Goal: Task Accomplishment & Management: Complete application form

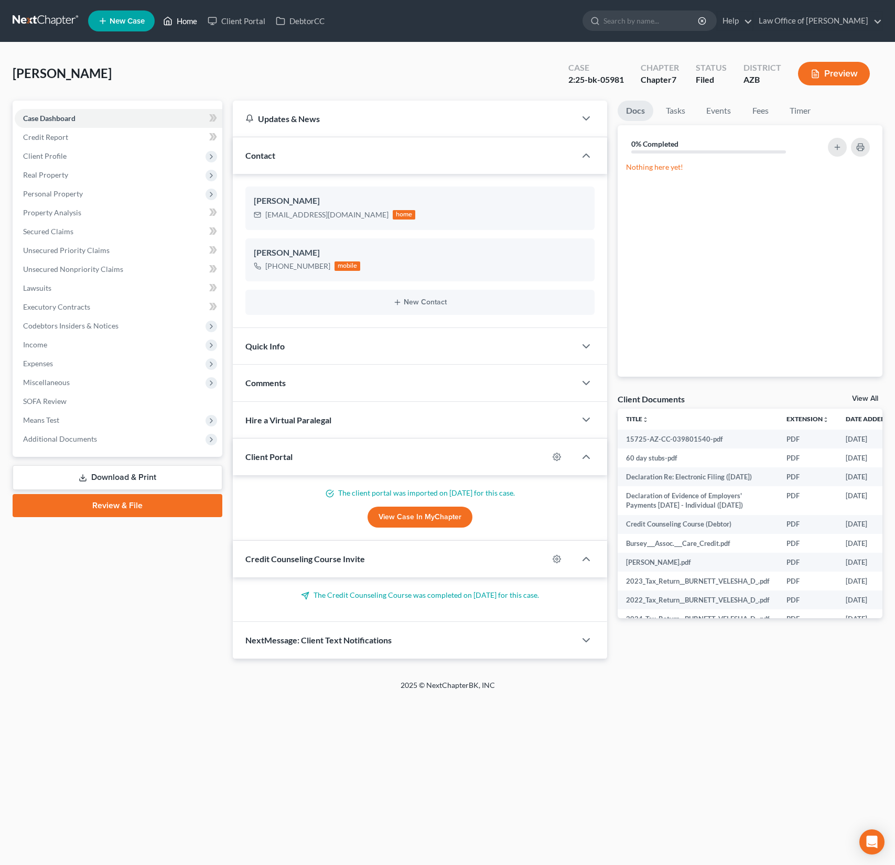
click at [196, 21] on link "Home" at bounding box center [180, 21] width 45 height 19
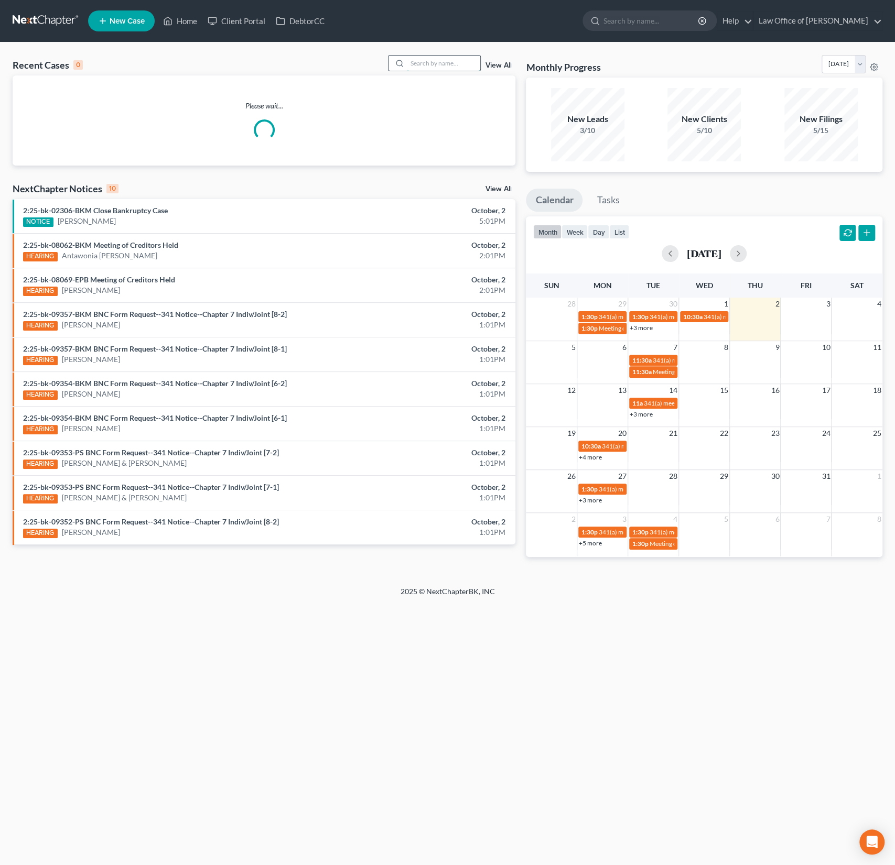
click at [452, 66] on input "search" at bounding box center [443, 63] width 73 height 15
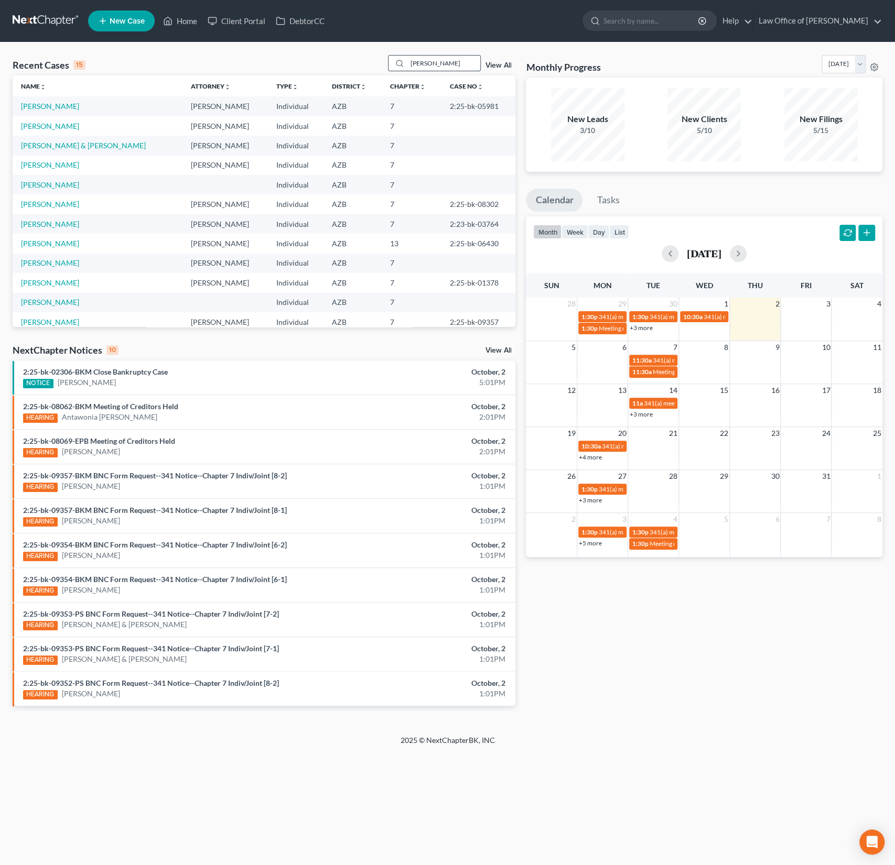
type input "[PERSON_NAME]"
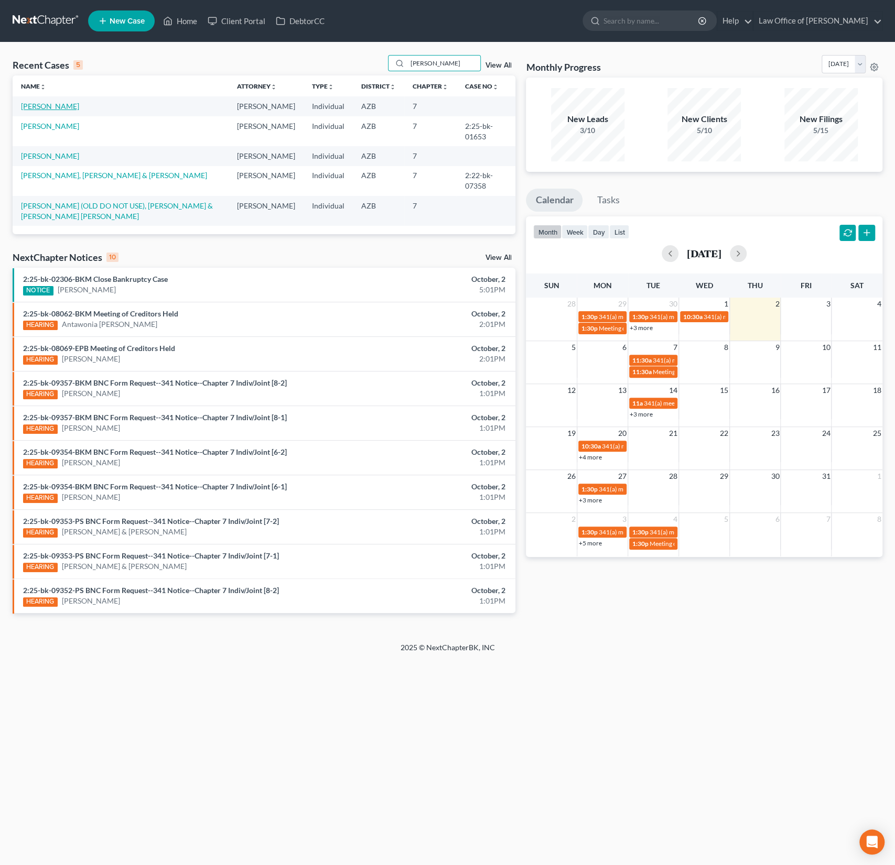
click at [54, 110] on link "[PERSON_NAME]" at bounding box center [50, 106] width 58 height 9
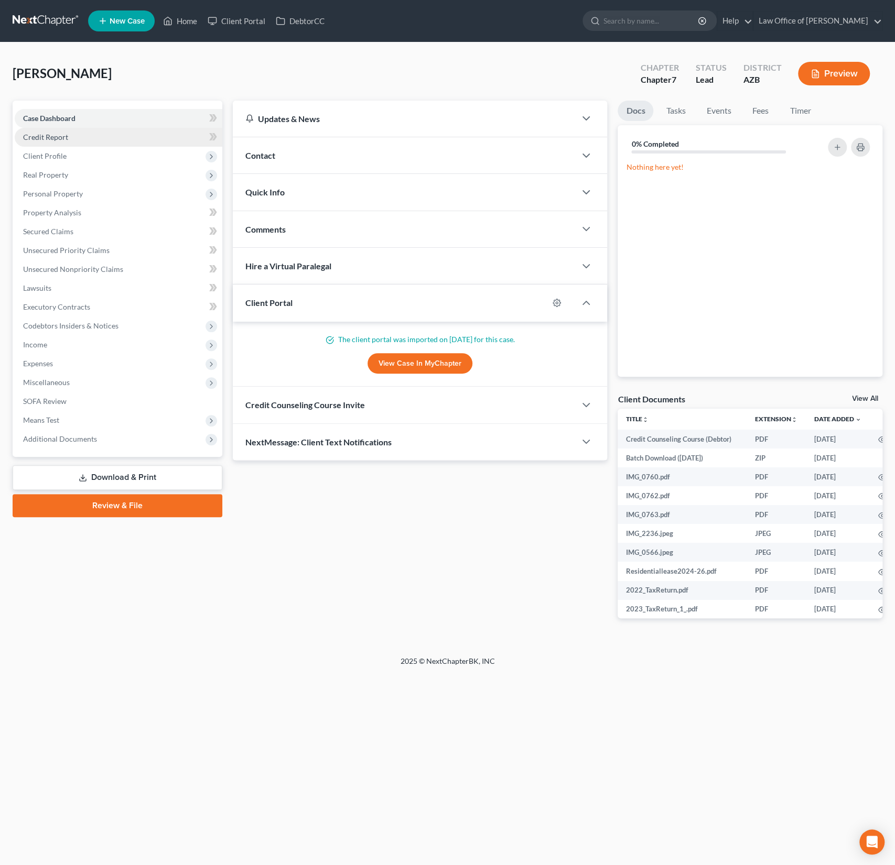
click at [57, 140] on span "Credit Report" at bounding box center [45, 137] width 45 height 9
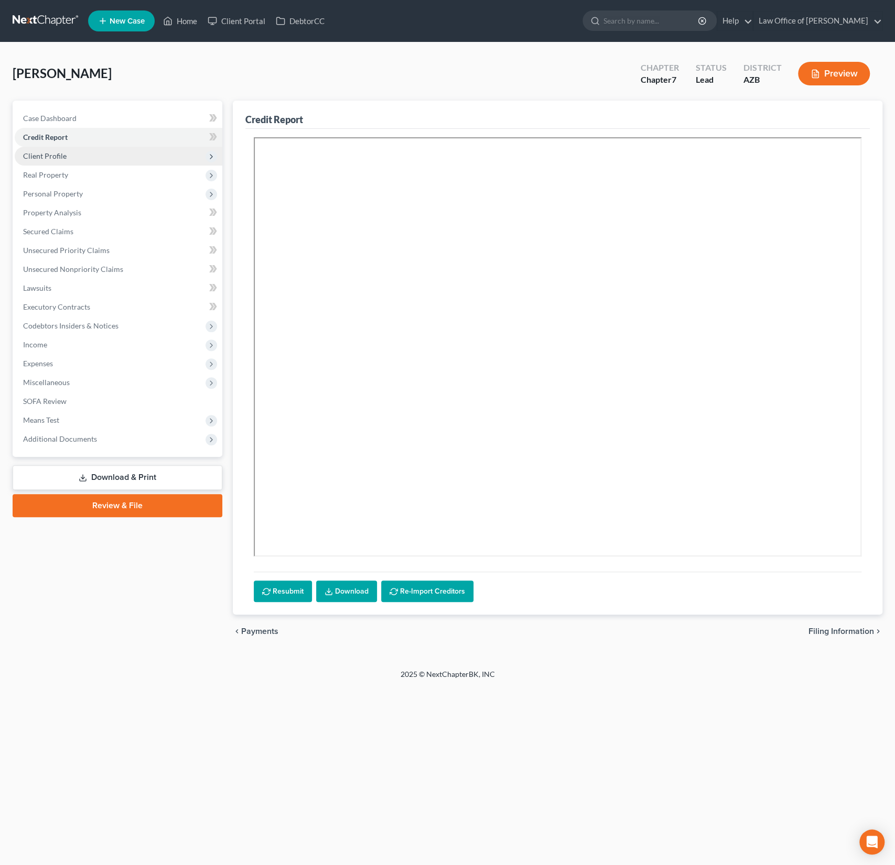
click at [57, 154] on span "Client Profile" at bounding box center [45, 155] width 44 height 9
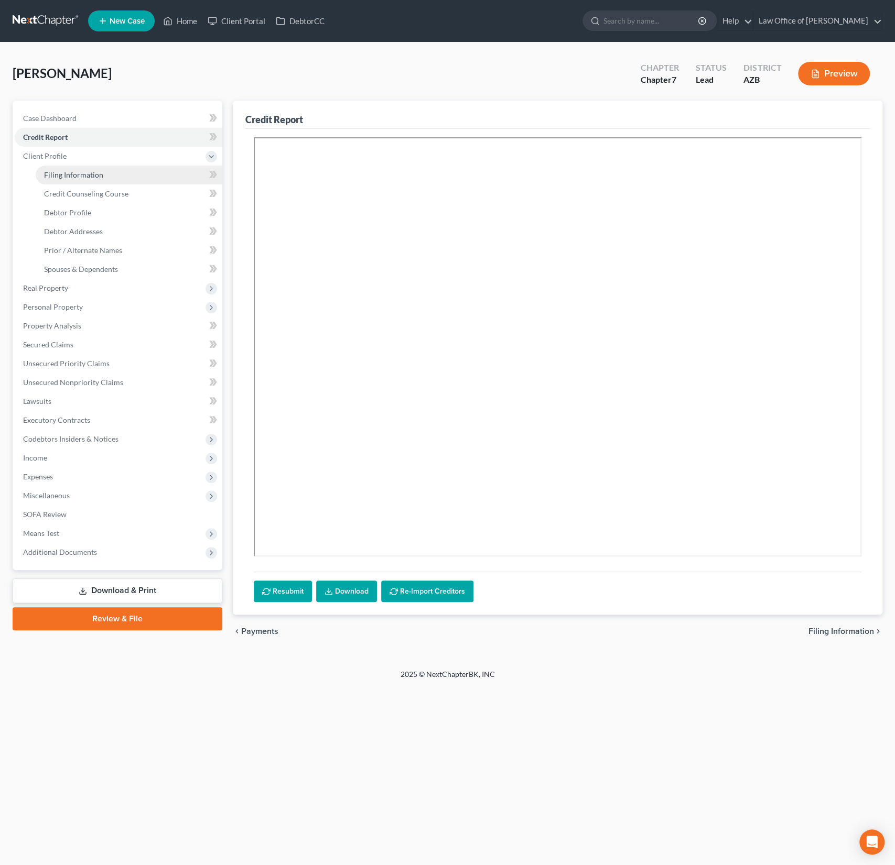
click at [72, 173] on span "Filing Information" at bounding box center [73, 174] width 59 height 9
select select "1"
select select "0"
select select "4"
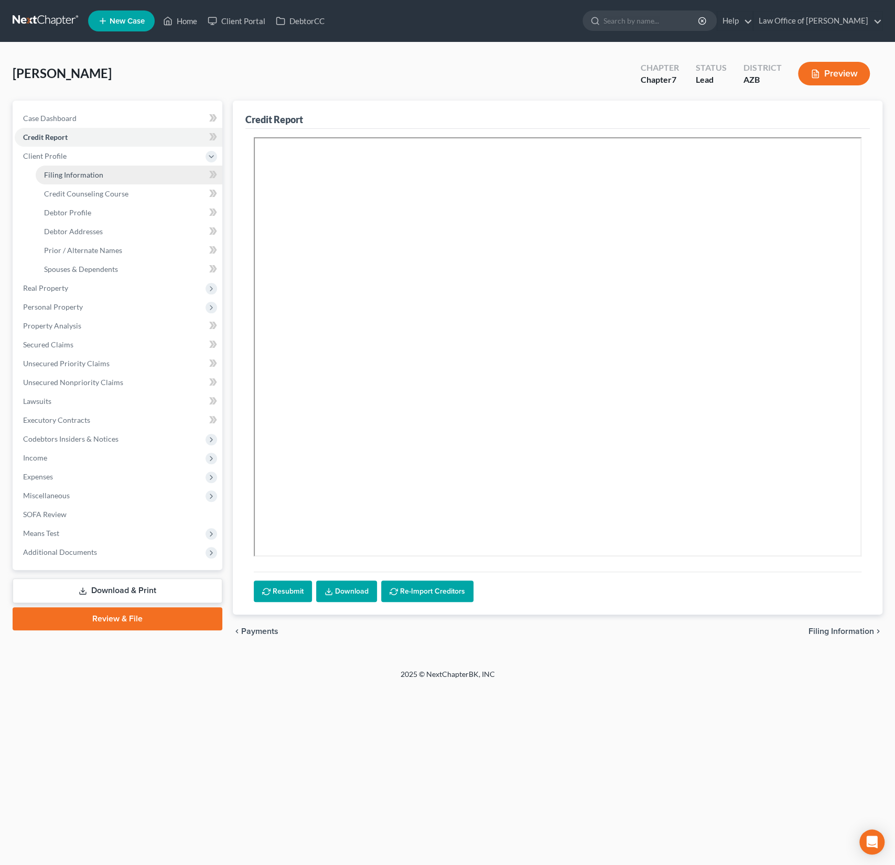
select select "0"
select select "3"
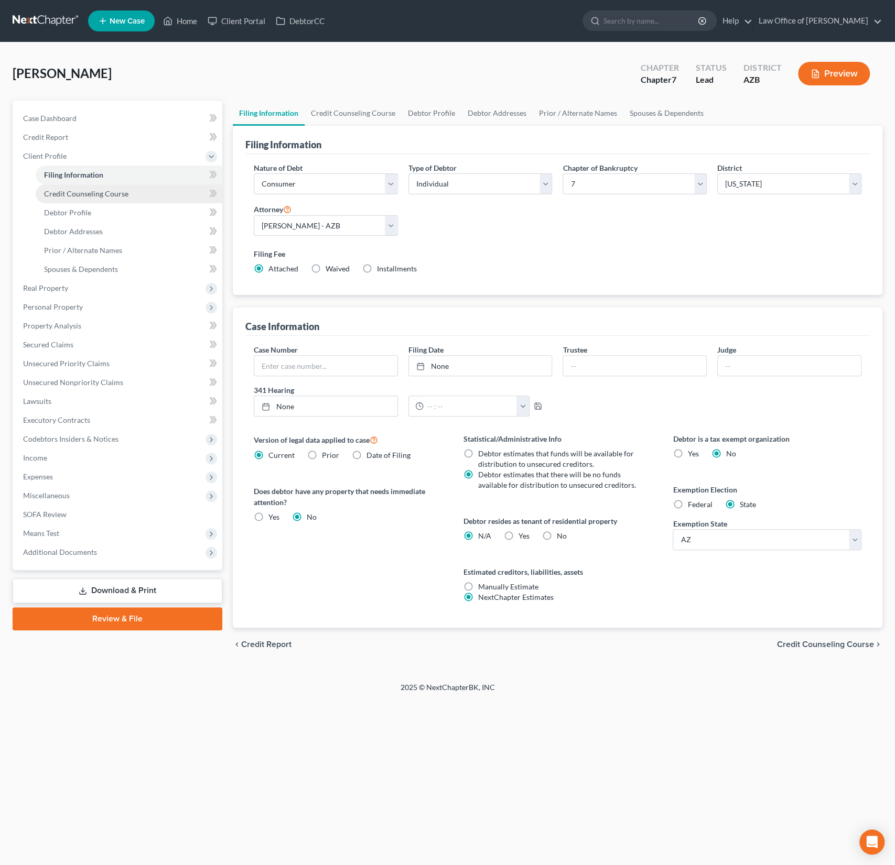
click at [72, 185] on link "Credit Counseling Course" at bounding box center [129, 194] width 187 height 19
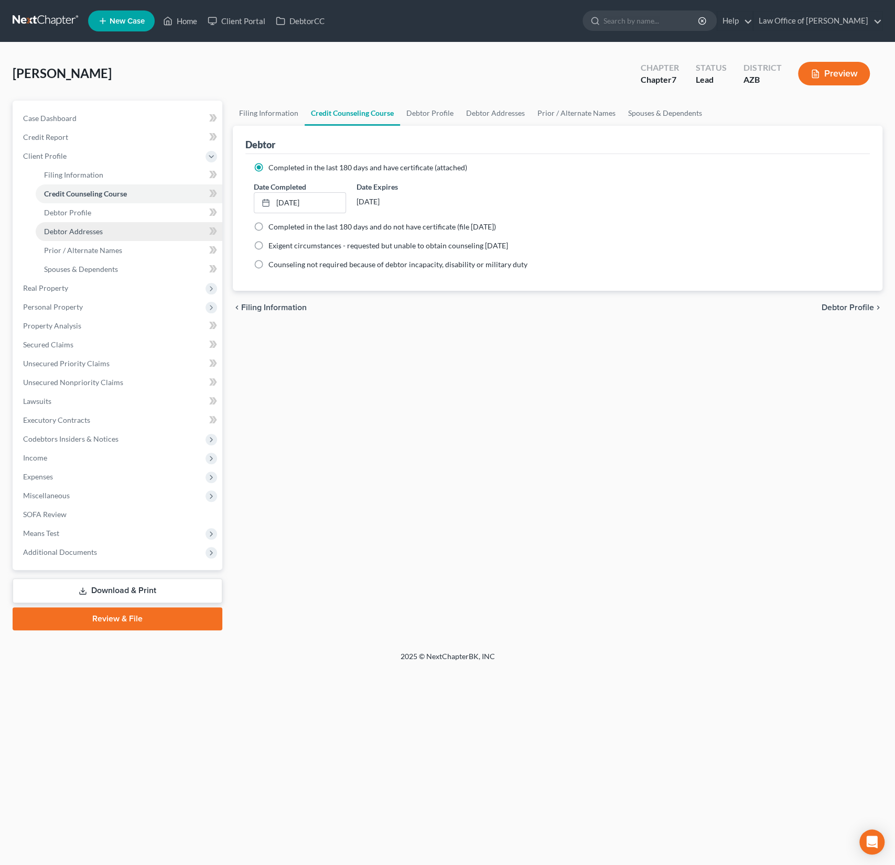
click at [61, 222] on link "Debtor Addresses" at bounding box center [129, 231] width 187 height 19
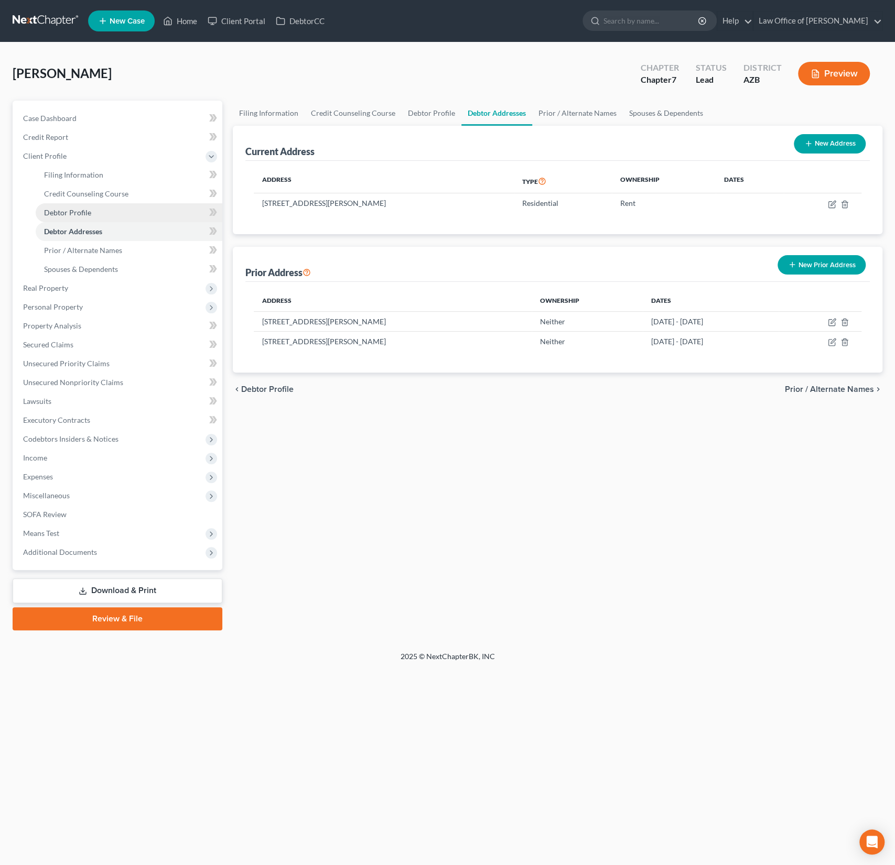
click at [72, 210] on span "Debtor Profile" at bounding box center [67, 212] width 47 height 9
select select "1"
select select "3"
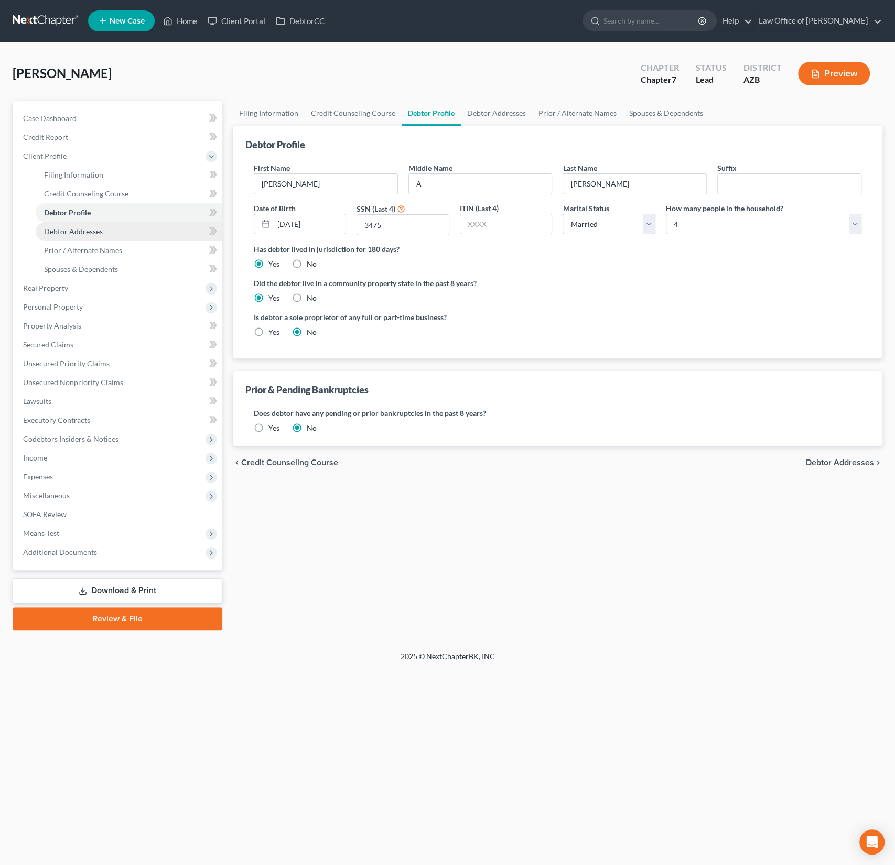
click at [70, 229] on span "Debtor Addresses" at bounding box center [73, 231] width 59 height 9
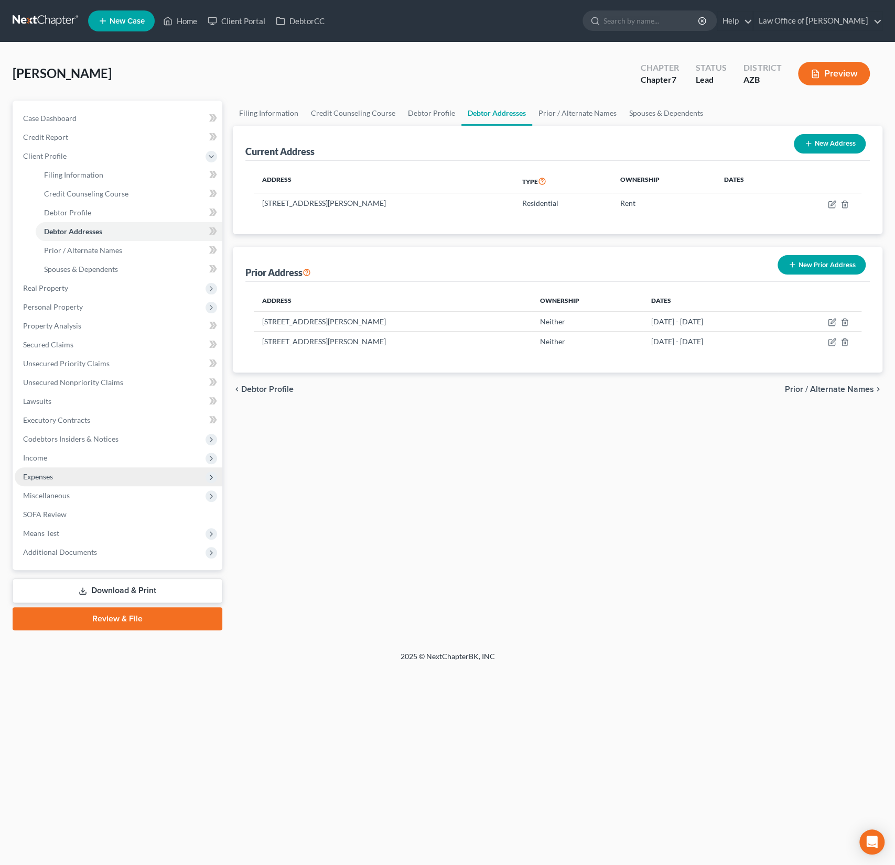
click at [47, 476] on span "Expenses" at bounding box center [38, 476] width 30 height 9
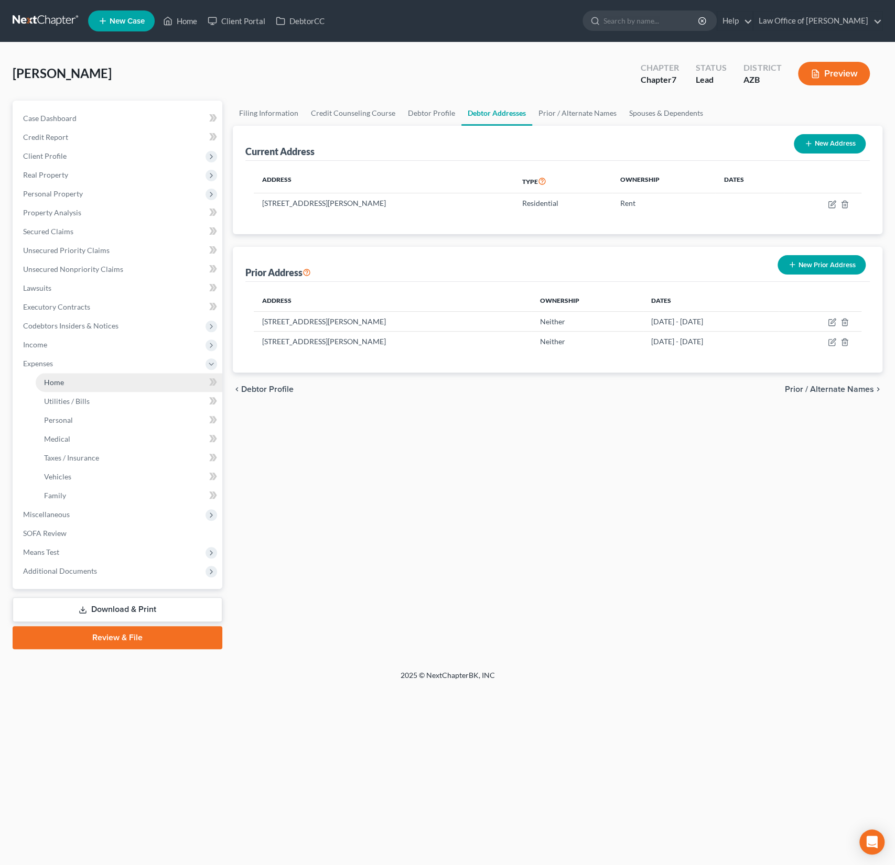
click at [55, 384] on span "Home" at bounding box center [54, 382] width 20 height 9
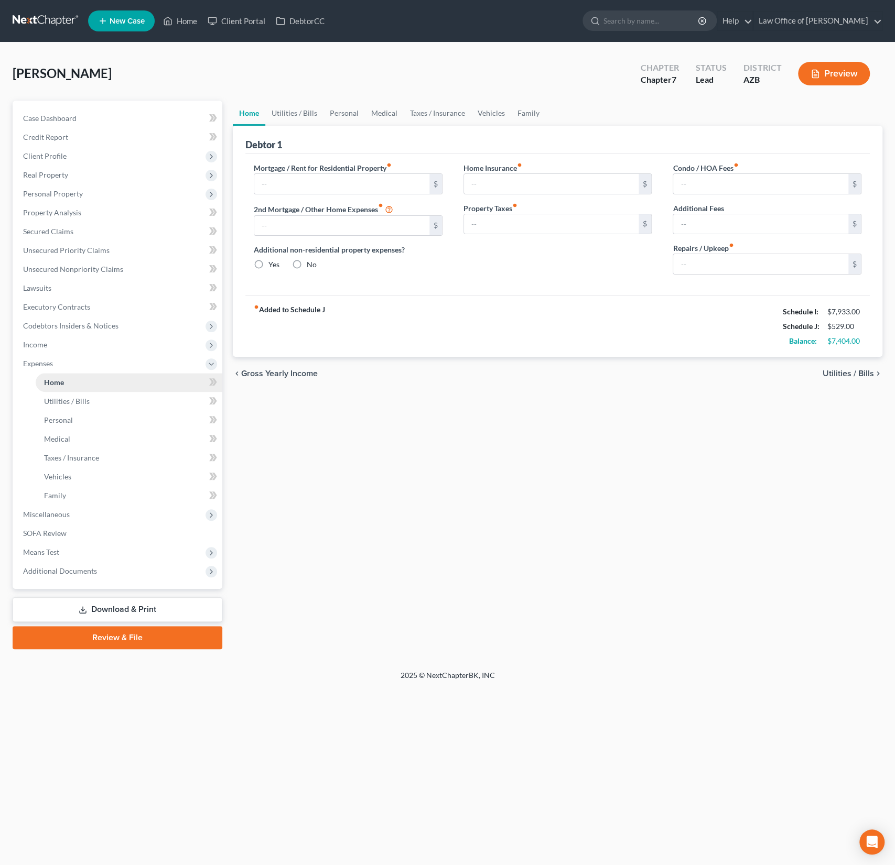
type input "2,134.95"
type input "0.00"
radio input "true"
type input "17.00"
type input "0.00"
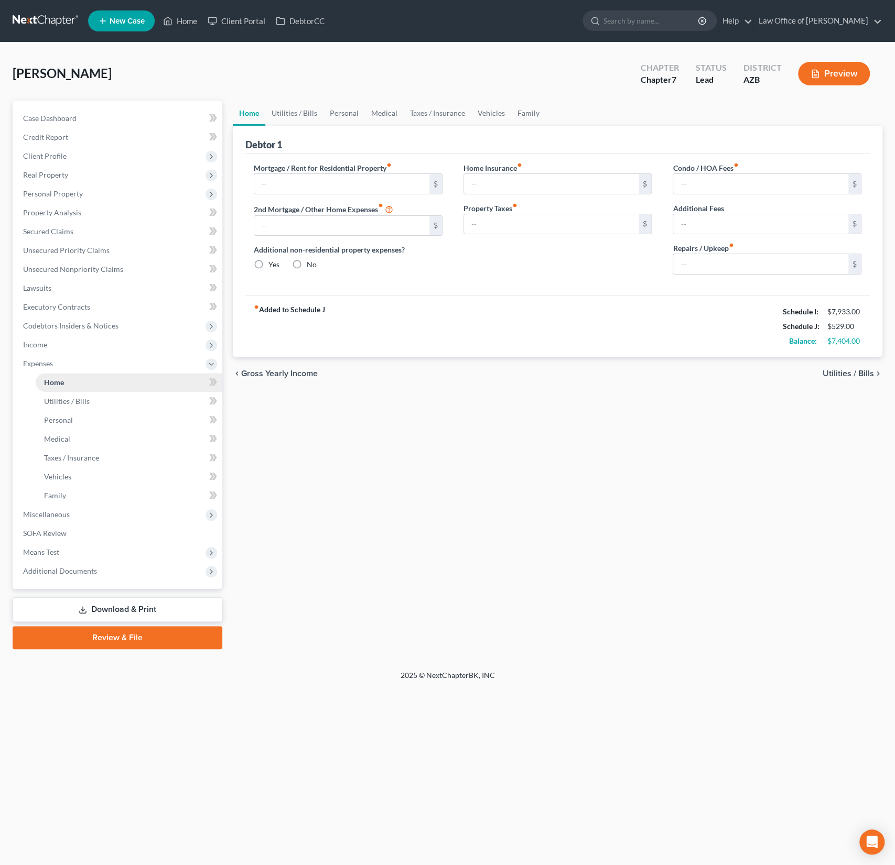
type input "0.00"
type input "275.00"
click at [46, 342] on span "Income" at bounding box center [35, 344] width 24 height 9
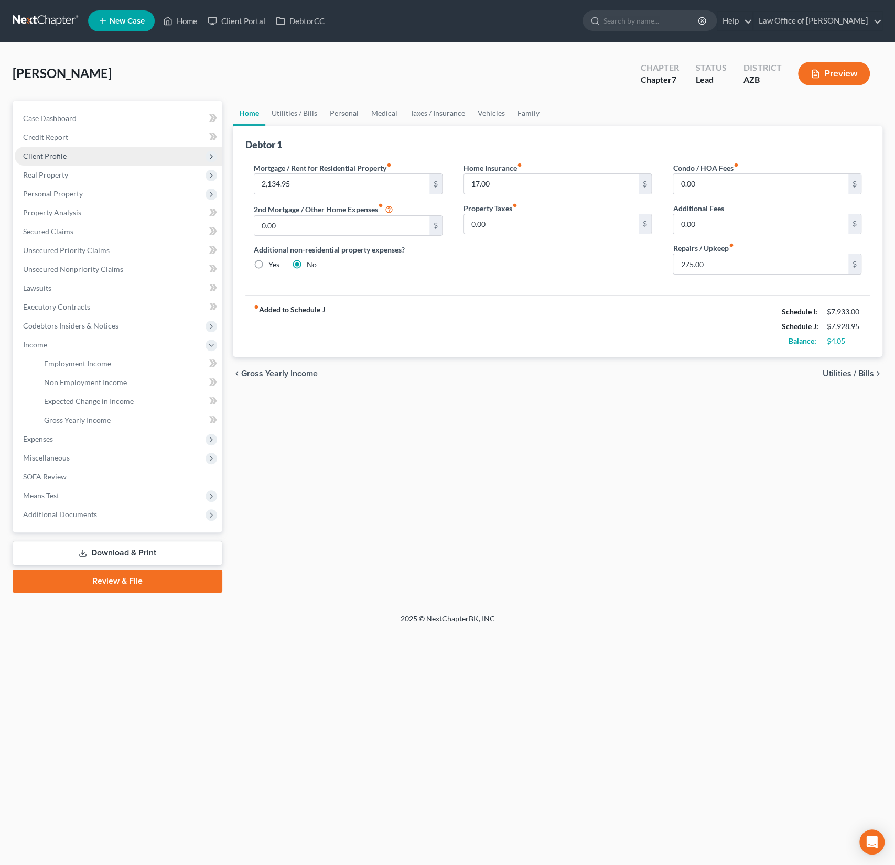
click at [66, 156] on span "Client Profile" at bounding box center [119, 156] width 208 height 19
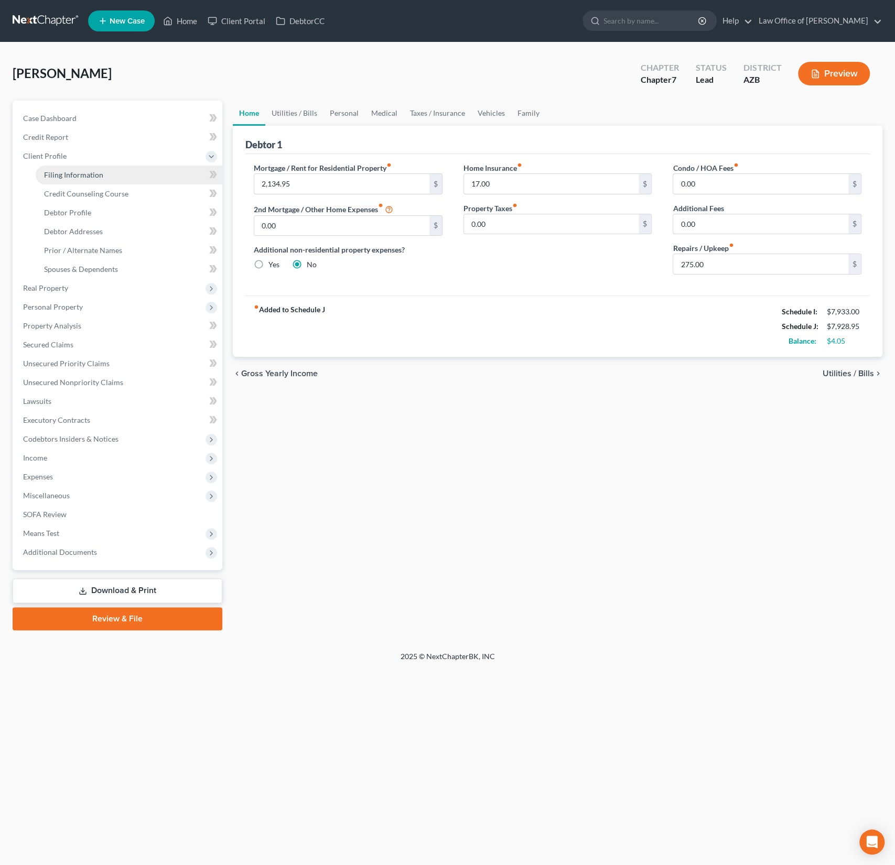
click at [79, 179] on link "Filing Information" at bounding box center [129, 175] width 187 height 19
select select "1"
select select "0"
select select "4"
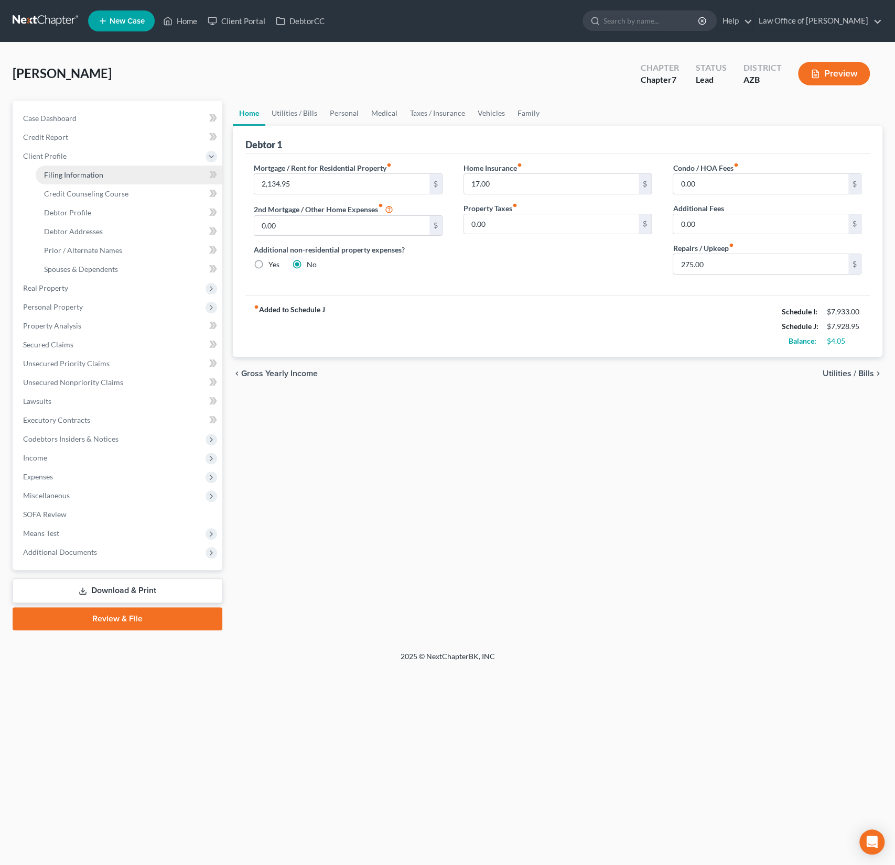
select select "0"
select select "3"
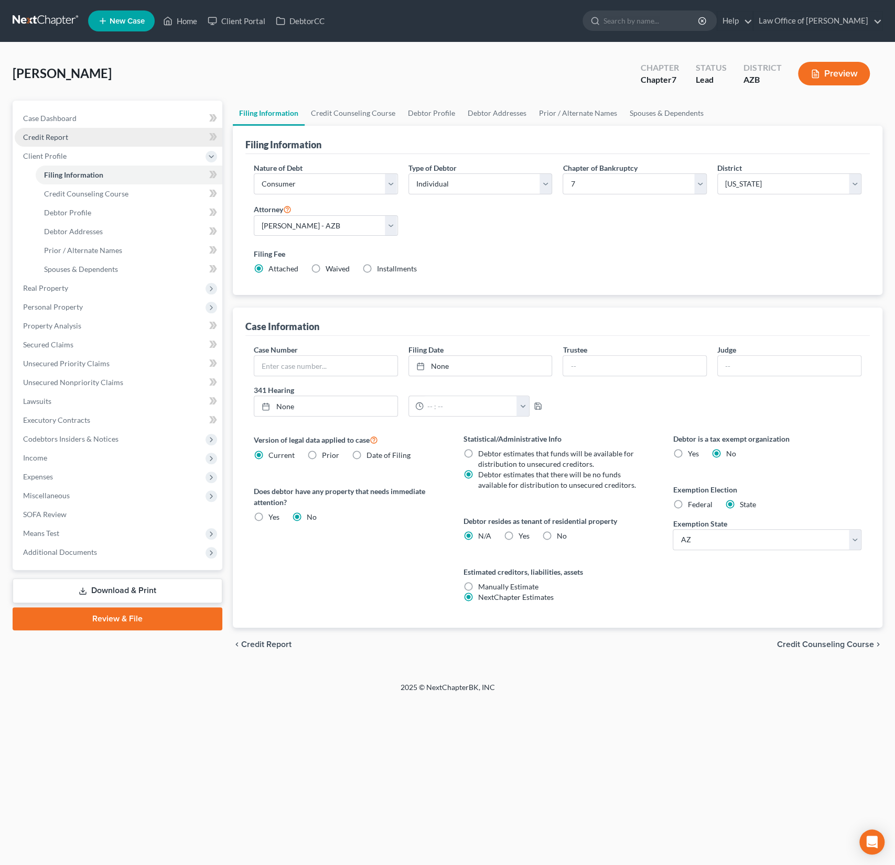
click at [50, 131] on link "Credit Report" at bounding box center [119, 137] width 208 height 19
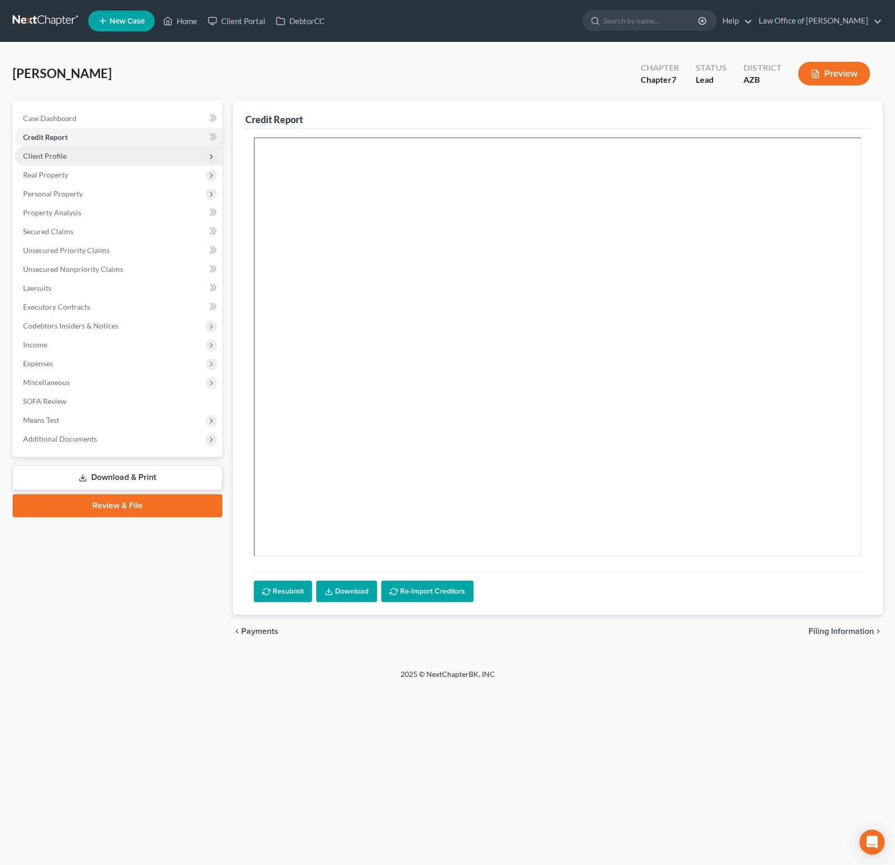
click at [38, 156] on span "Client Profile" at bounding box center [45, 155] width 44 height 9
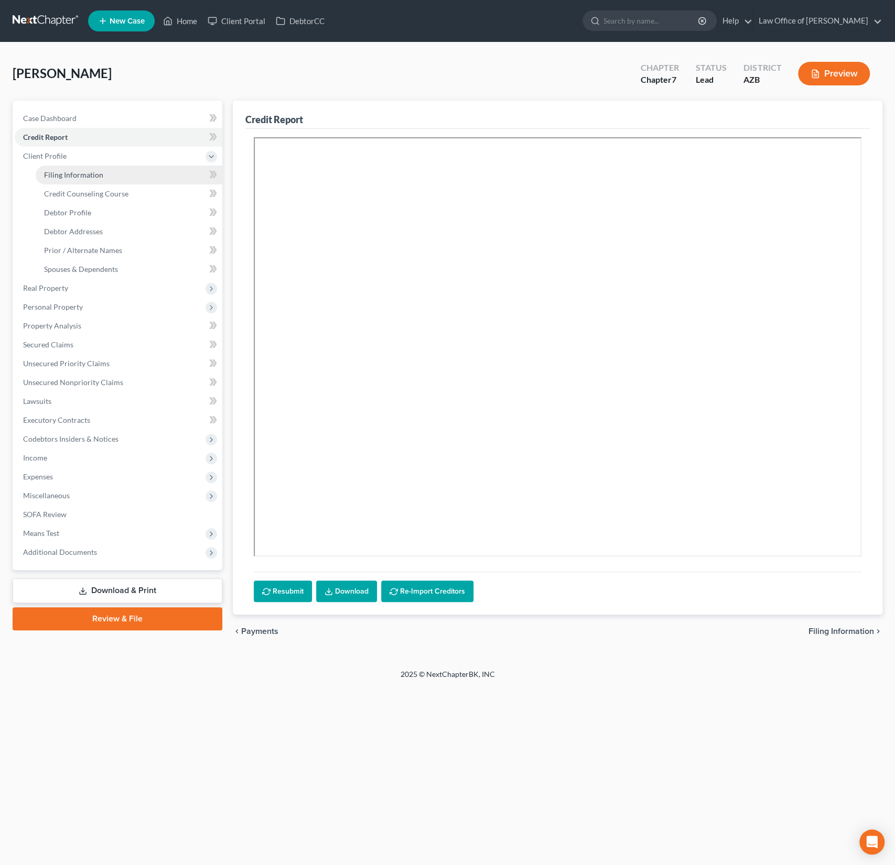
click at [63, 175] on span "Filing Information" at bounding box center [73, 174] width 59 height 9
select select "1"
select select "0"
select select "4"
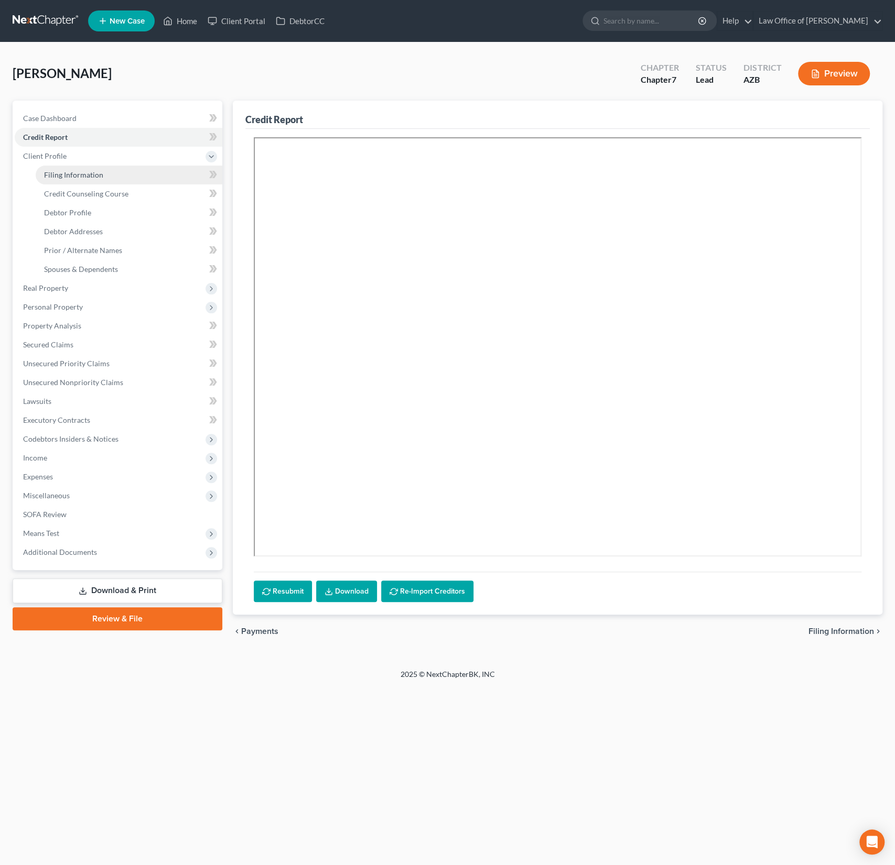
select select "0"
select select "3"
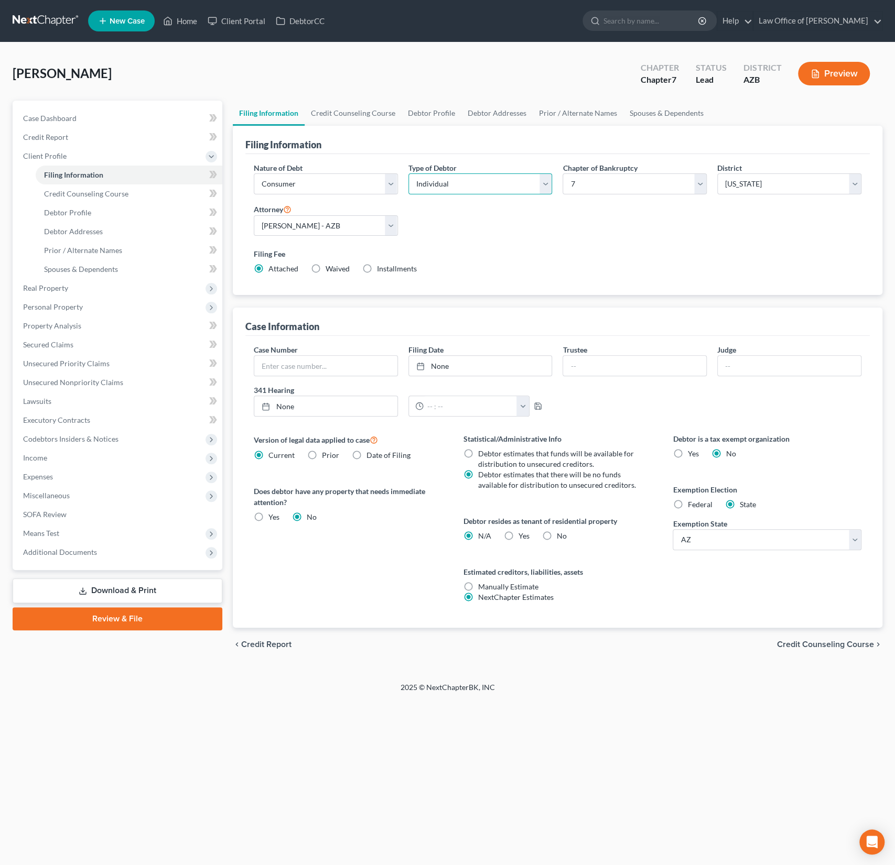
click at [450, 190] on select "Select Individual Joint" at bounding box center [480, 183] width 144 height 21
select select "1"
click at [408, 173] on select "Select Individual Joint" at bounding box center [480, 183] width 144 height 21
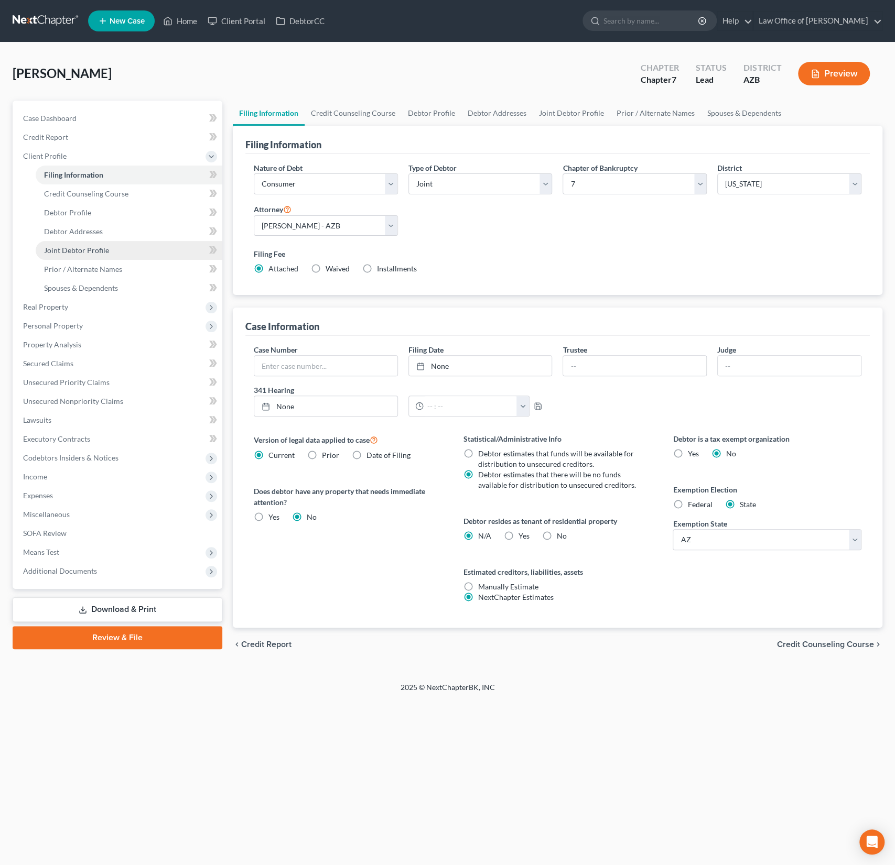
click at [84, 244] on link "Joint Debtor Profile" at bounding box center [129, 250] width 187 height 19
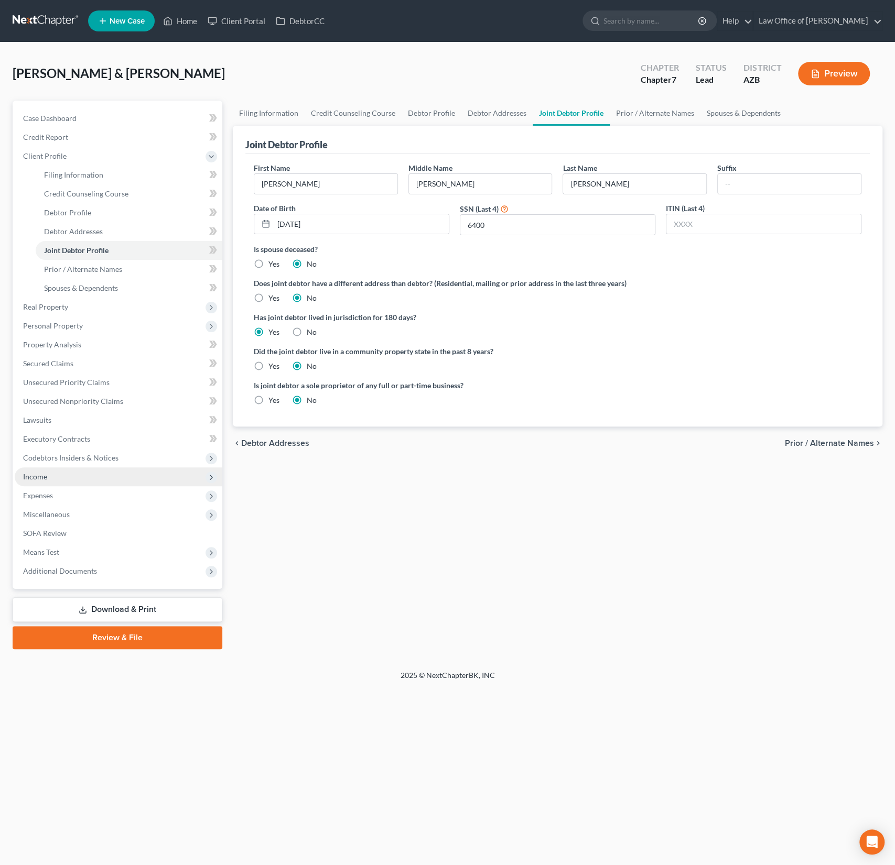
click at [42, 473] on span "Income" at bounding box center [35, 476] width 24 height 9
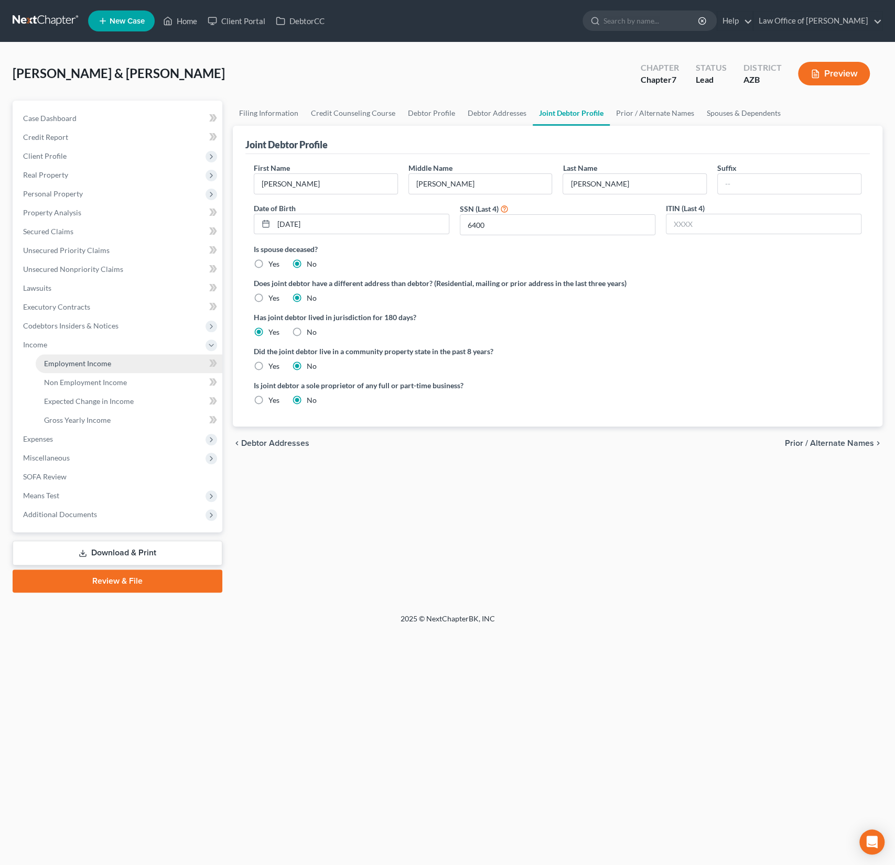
click at [76, 363] on span "Employment Income" at bounding box center [77, 363] width 67 height 9
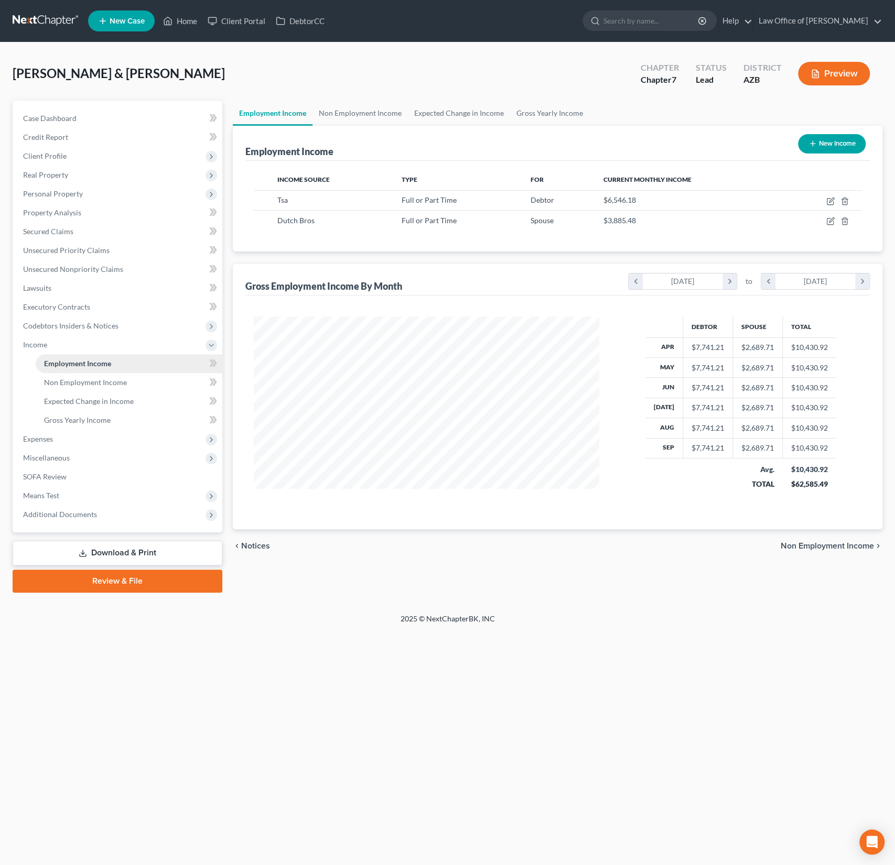
scroll to position [187, 366]
click at [62, 519] on span "Additional Documents" at bounding box center [119, 514] width 208 height 19
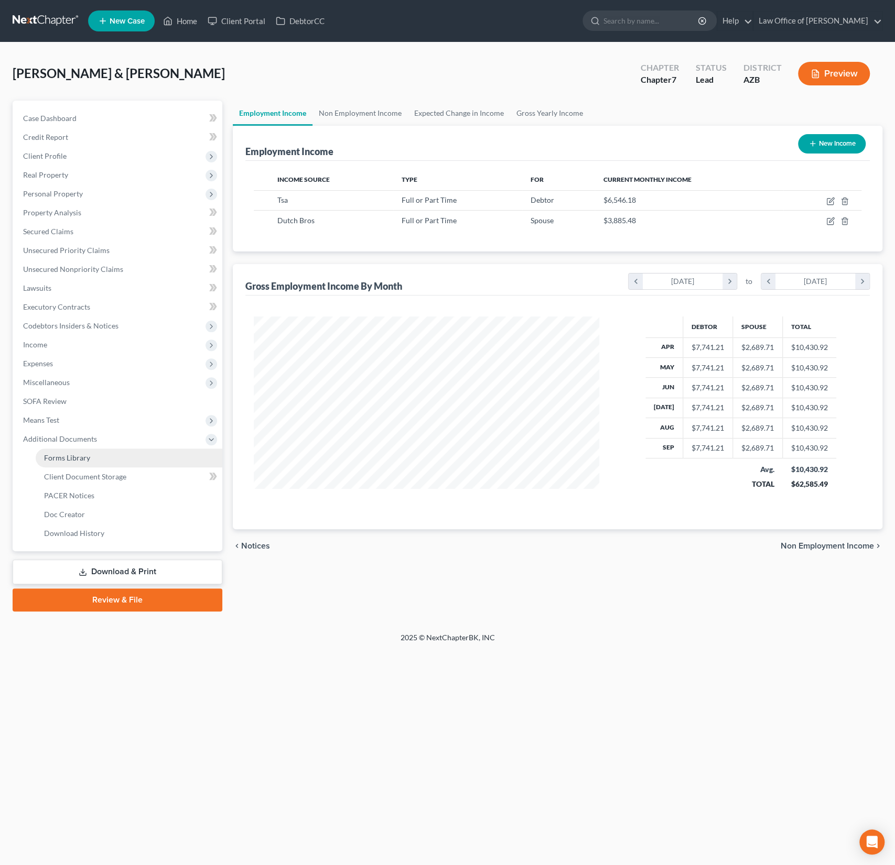
click at [68, 460] on span "Forms Library" at bounding box center [67, 457] width 46 height 9
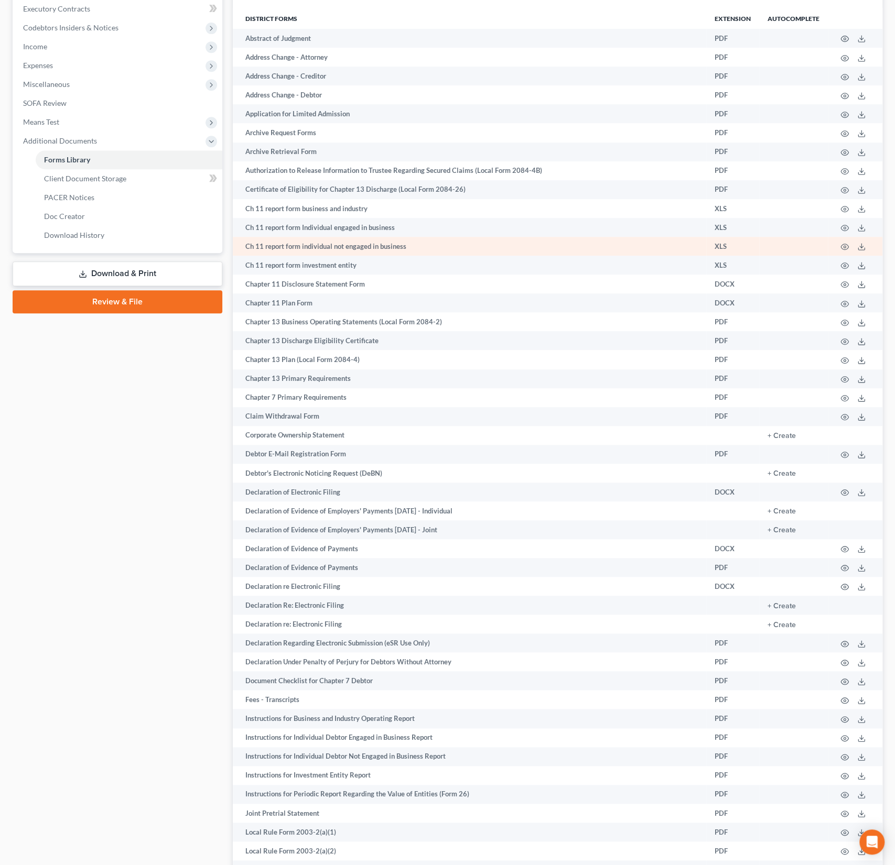
scroll to position [313, 0]
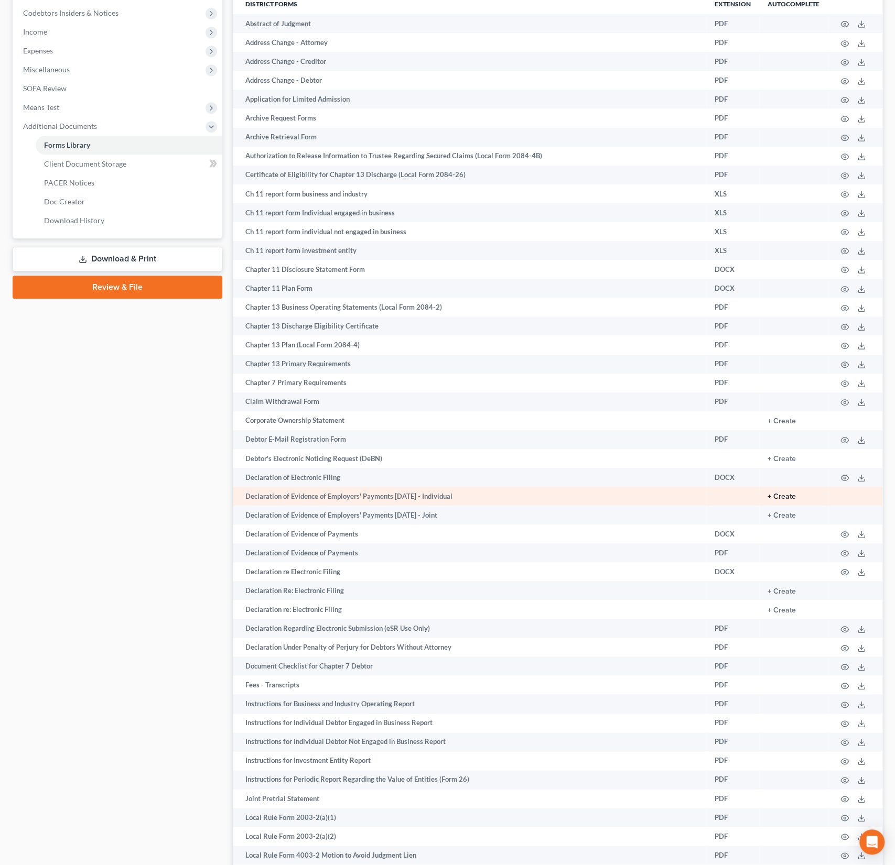
click at [785, 498] on button "+ Create" at bounding box center [781, 496] width 28 height 7
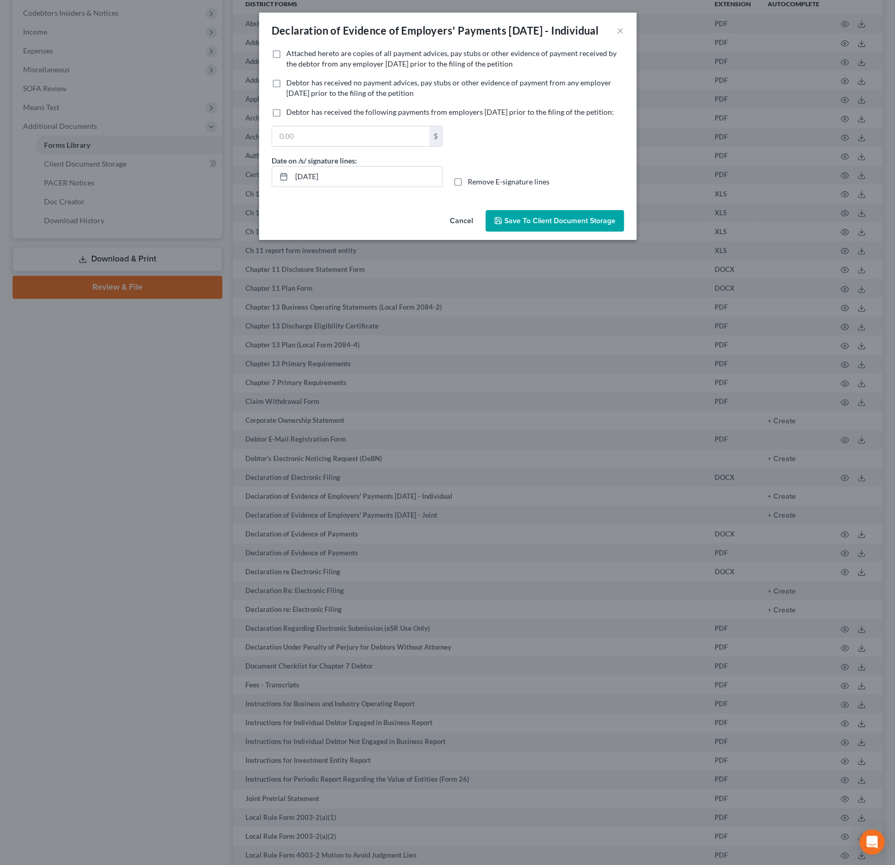
click at [466, 232] on button "Cancel" at bounding box center [461, 221] width 40 height 21
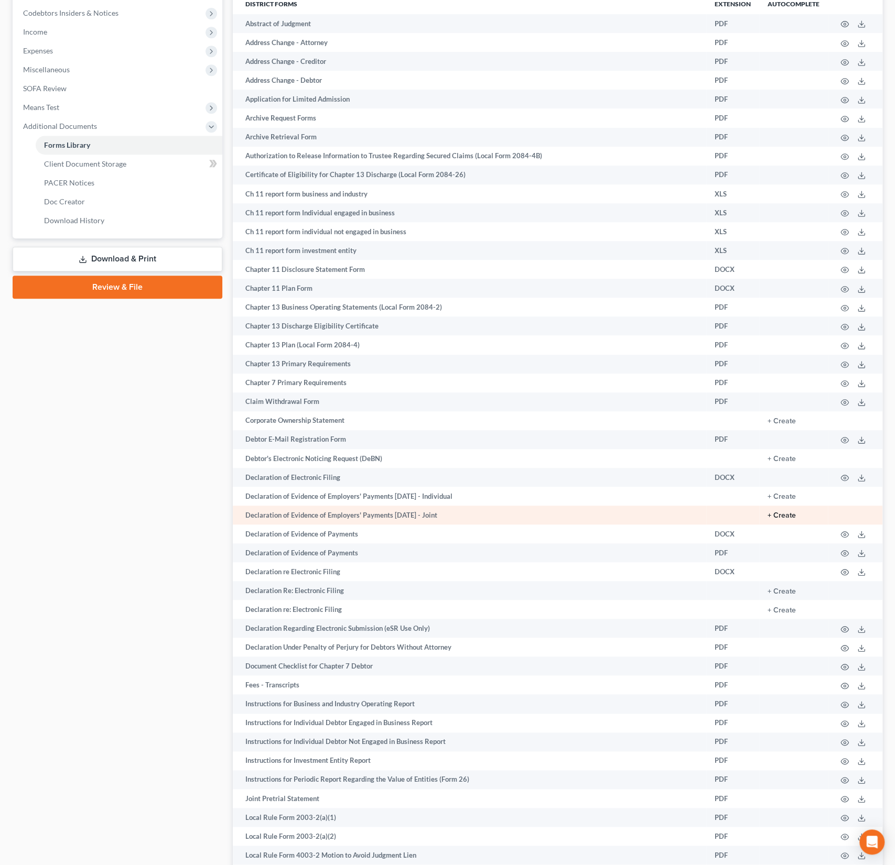
click at [780, 515] on button "+ Create" at bounding box center [781, 515] width 28 height 7
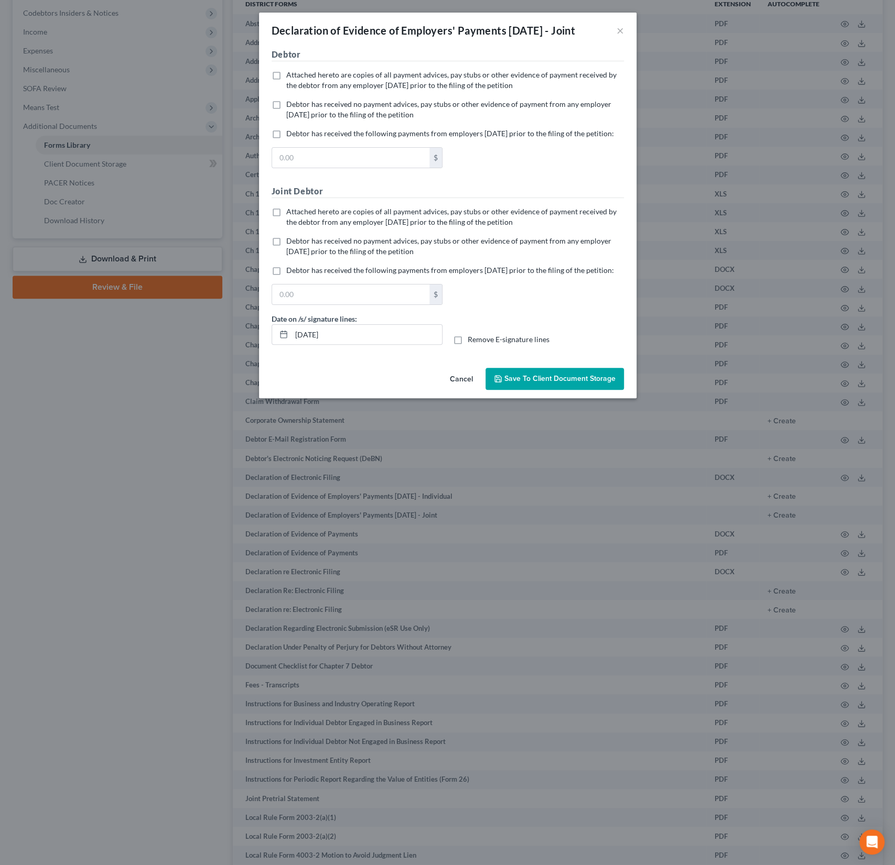
click at [286, 91] on label "Attached hereto are copies of all payment advices, pay stubs or other evidence …" at bounding box center [455, 80] width 338 height 21
click at [290, 77] on input "Attached hereto are copies of all payment advices, pay stubs or other evidence …" at bounding box center [293, 73] width 7 height 7
checkbox input "true"
click at [286, 227] on label "Attached hereto are copies of all payment advices, pay stubs or other evidence …" at bounding box center [455, 217] width 338 height 21
click at [290, 213] on input "Attached hereto are copies of all payment advices, pay stubs or other evidence …" at bounding box center [293, 210] width 7 height 7
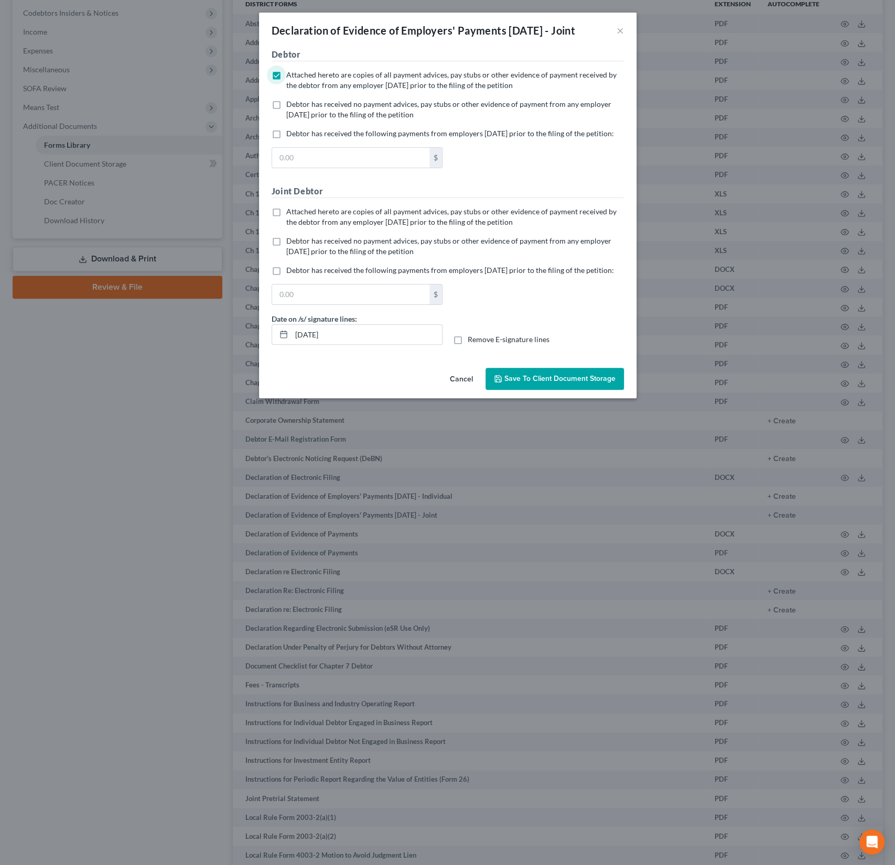
checkbox input "true"
click at [560, 383] on span "Save to Client Document Storage" at bounding box center [559, 378] width 111 height 9
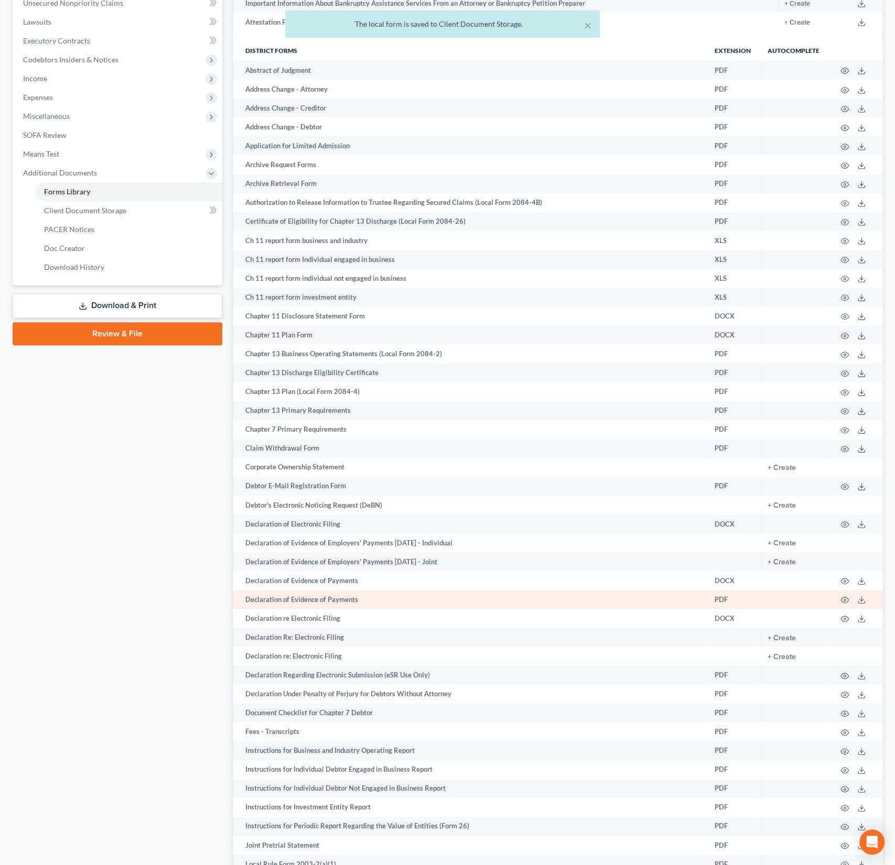
scroll to position [0, 0]
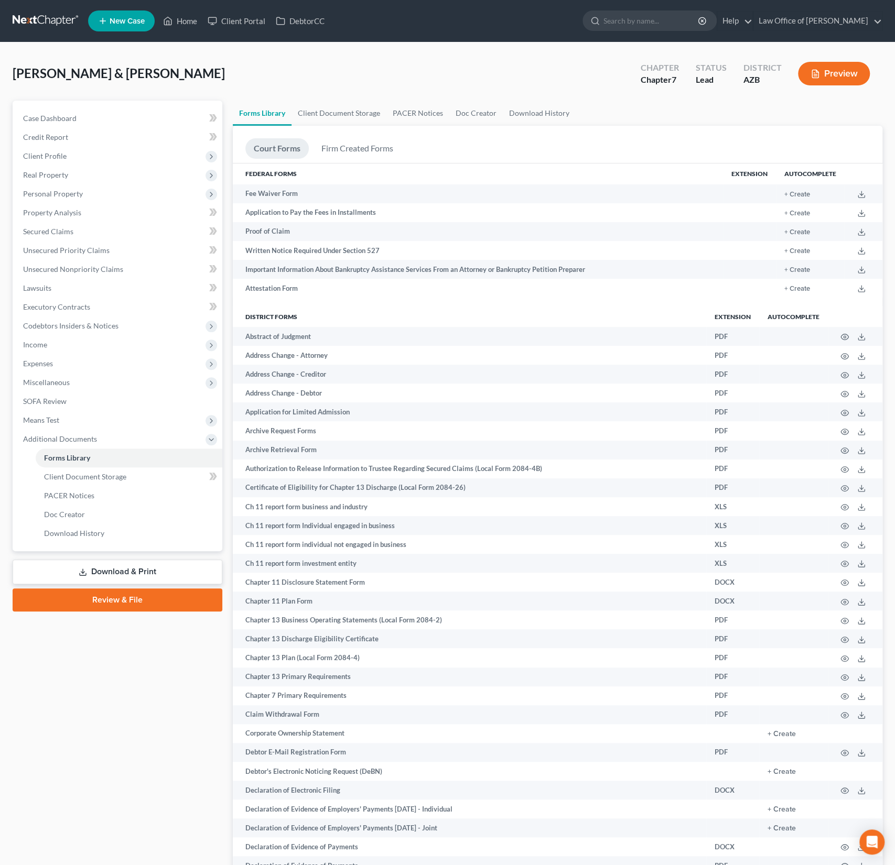
click at [155, 568] on link "Download & Print" at bounding box center [118, 572] width 210 height 25
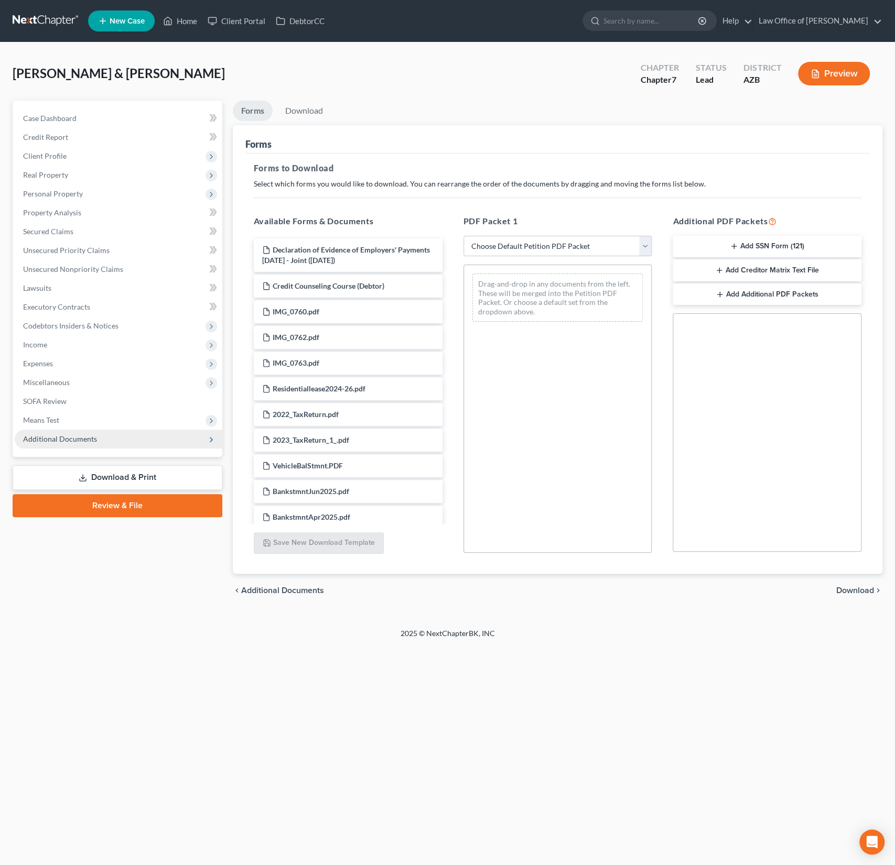
click at [74, 436] on span "Additional Documents" at bounding box center [60, 439] width 74 height 9
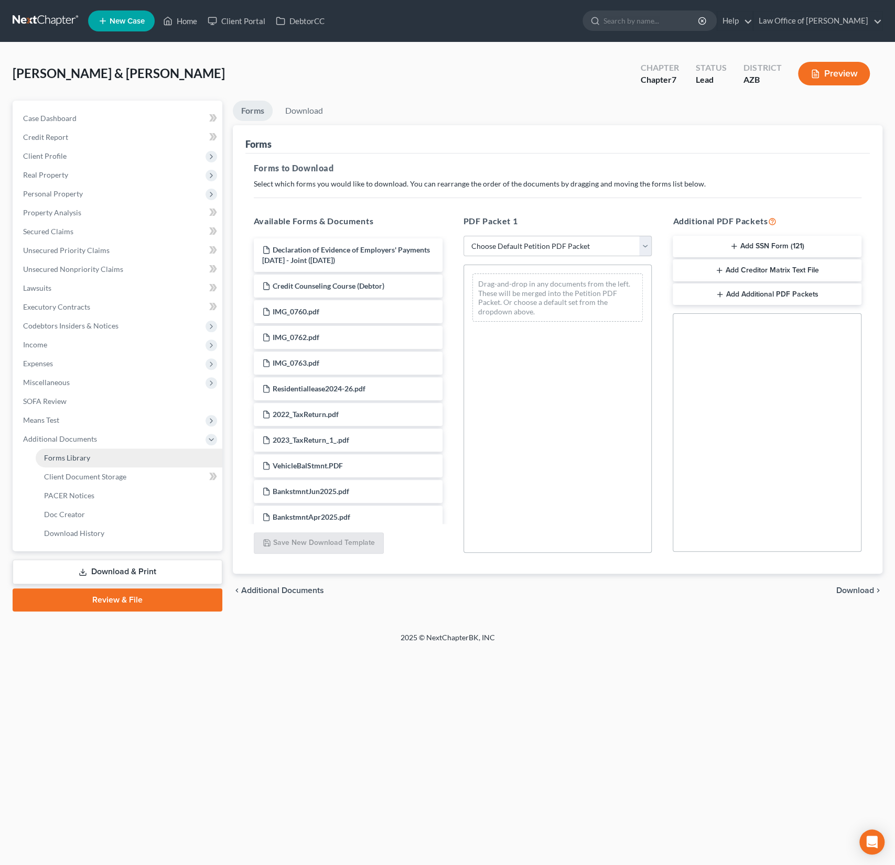
click at [79, 449] on link "Forms Library" at bounding box center [129, 458] width 187 height 19
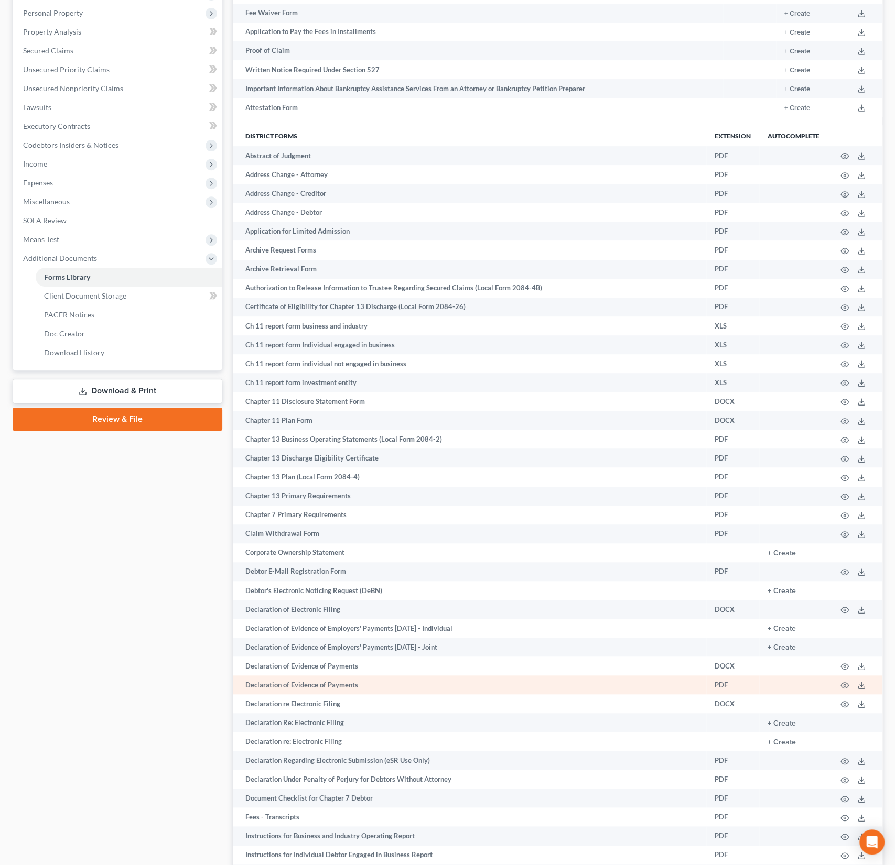
scroll to position [196, 0]
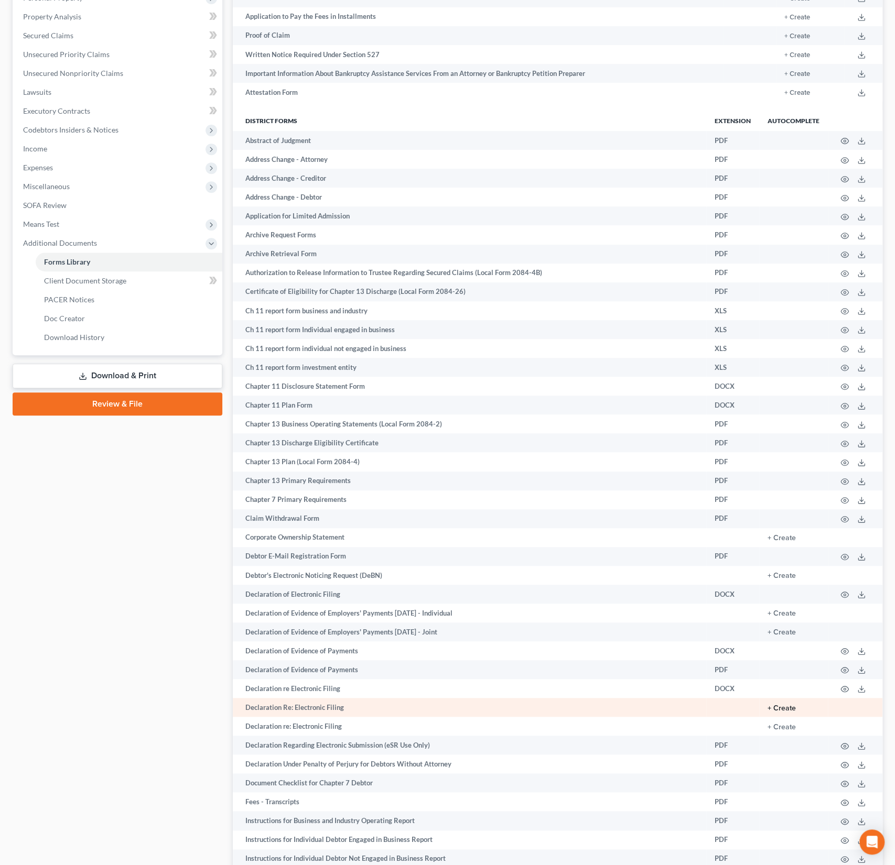
click at [784, 707] on button "+ Create" at bounding box center [781, 708] width 28 height 7
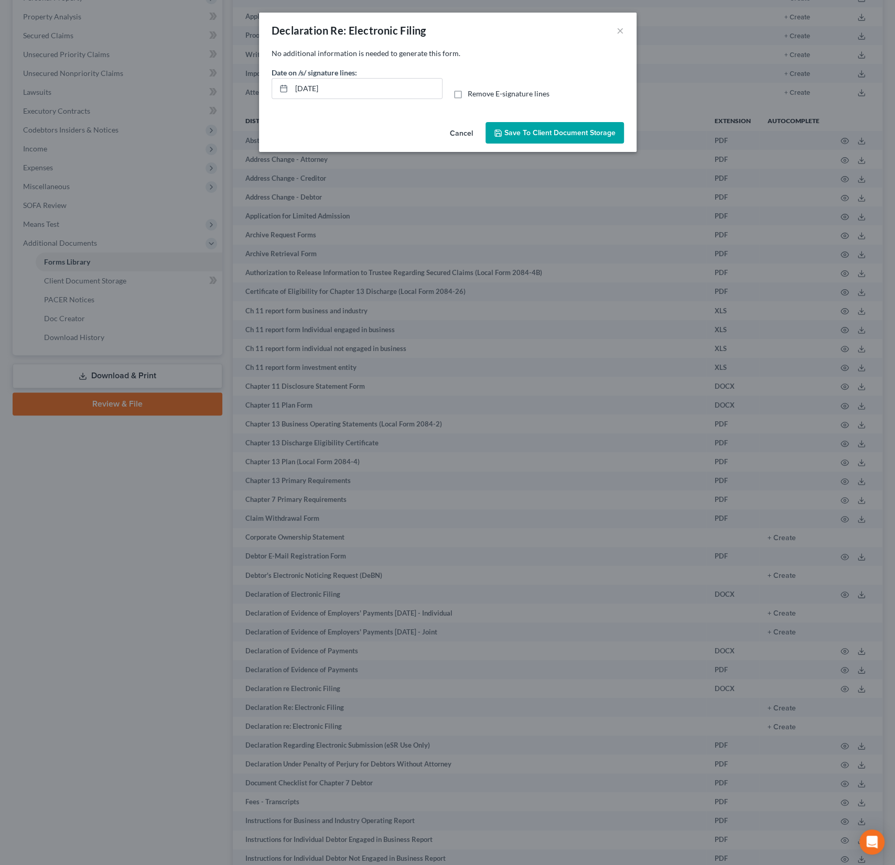
click at [555, 136] on span "Save to Client Document Storage" at bounding box center [559, 132] width 111 height 9
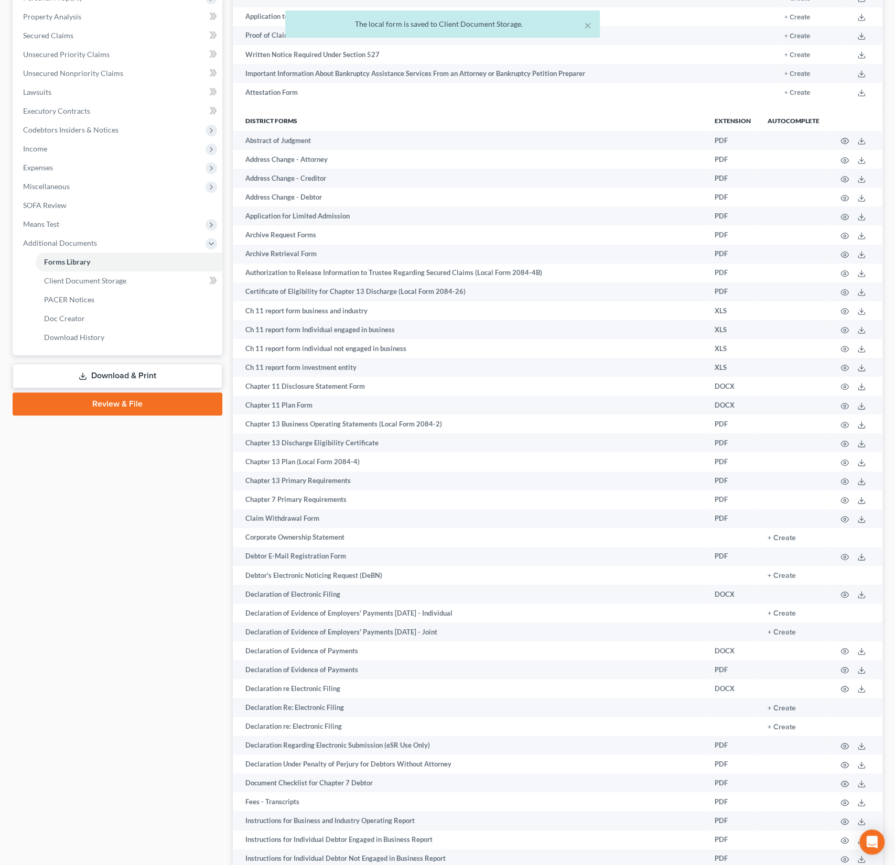
click at [137, 376] on link "Download & Print" at bounding box center [118, 376] width 210 height 25
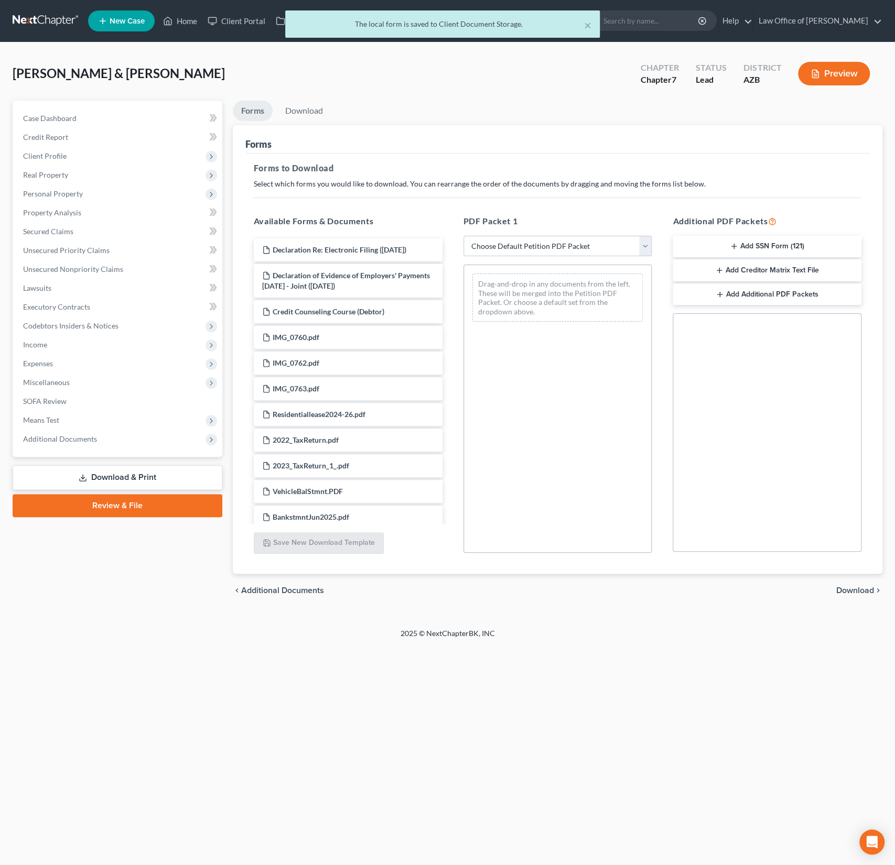
click at [522, 248] on select "Choose Default Petition PDF Packet Complete Bankruptcy Petition (all forms and …" at bounding box center [557, 246] width 189 height 21
select select "0"
click at [463, 236] on select "Choose Default Petition PDF Packet Complete Bankruptcy Petition (all forms and …" at bounding box center [557, 246] width 189 height 21
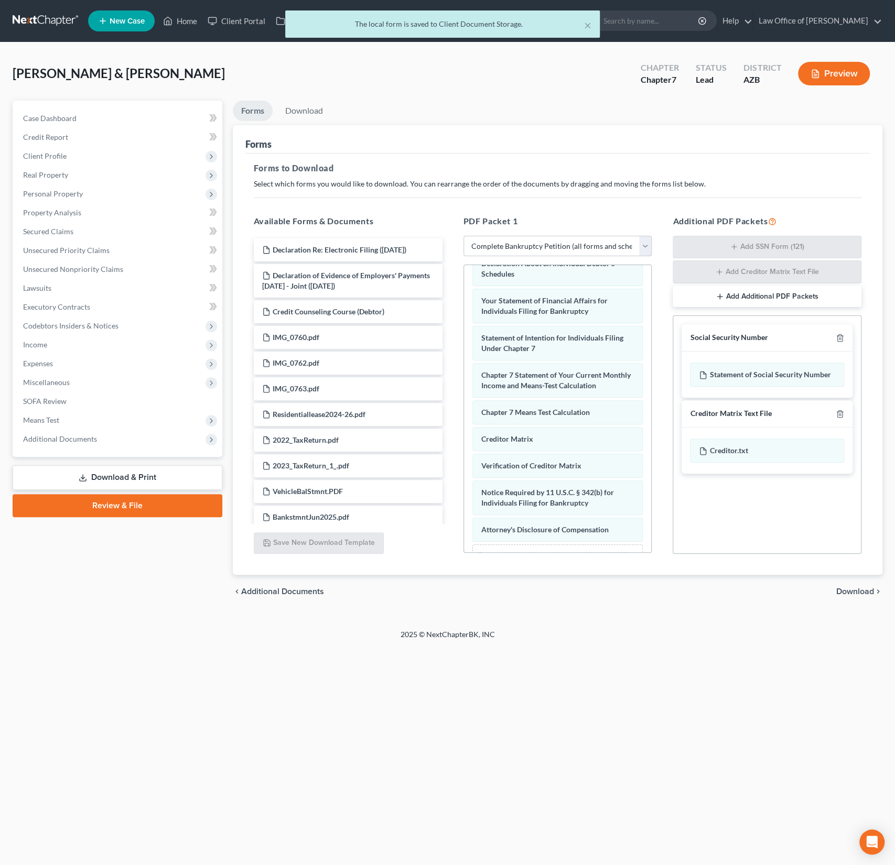
scroll to position [373, 0]
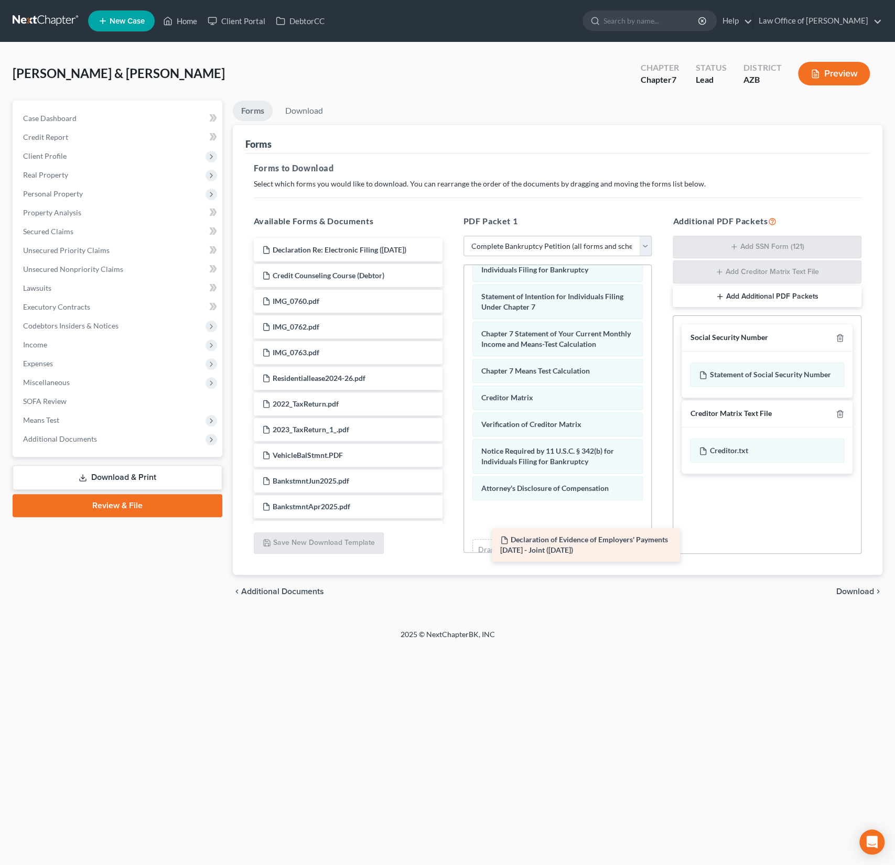
drag, startPoint x: 353, startPoint y: 276, endPoint x: 580, endPoint y: 527, distance: 338.5
click at [451, 527] on div "Declaration of Evidence of Employers' Payments Within 60 Days - Joint (10/03/20…" at bounding box center [347, 776] width 205 height 1076
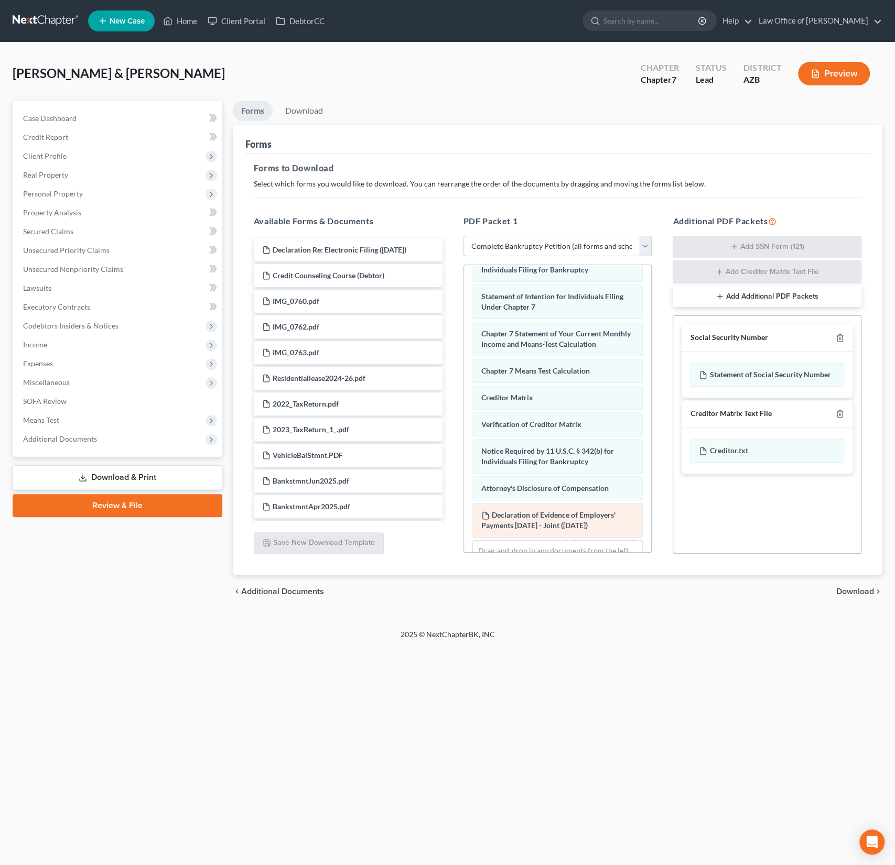
scroll to position [409, 0]
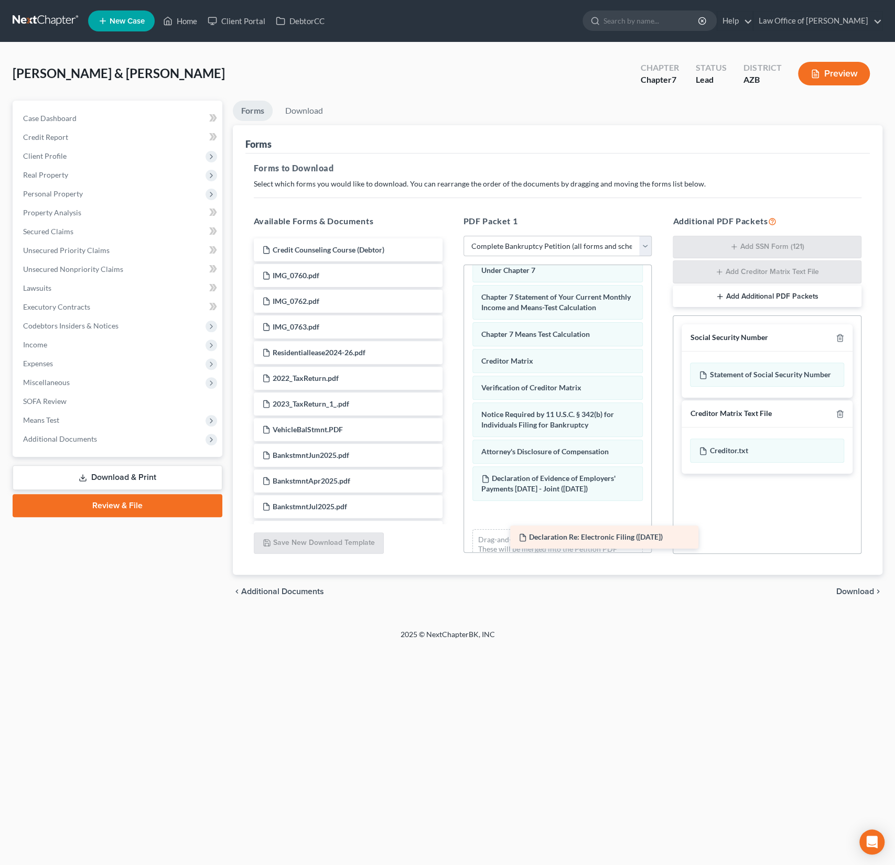
drag, startPoint x: 343, startPoint y: 244, endPoint x: 590, endPoint y: 524, distance: 372.9
click at [451, 524] on div "Declaration Re: Electronic Filing (10/03/2025) Declaration Re: Electronic Filin…" at bounding box center [347, 763] width 205 height 1050
click at [680, 549] on div "Social Security Number Statement of Social Security Number Creditor Matrix Text…" at bounding box center [767, 435] width 189 height 238
click at [858, 588] on span "Download" at bounding box center [855, 592] width 38 height 8
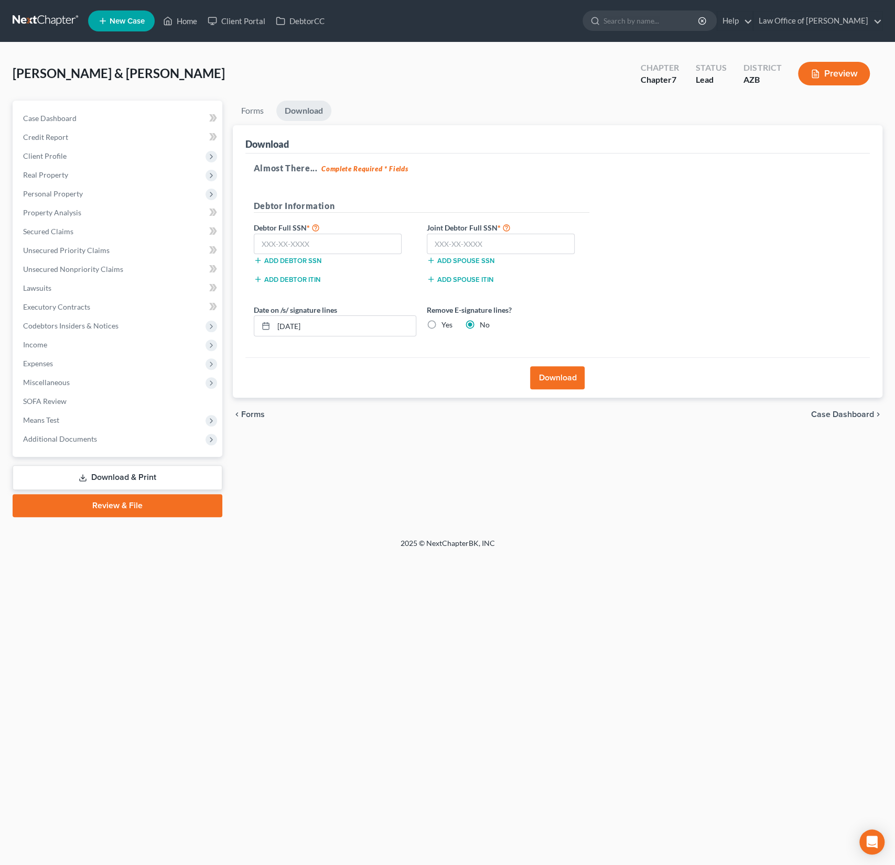
click at [439, 328] on div "Yes" at bounding box center [440, 325] width 26 height 10
click at [441, 326] on label "Yes" at bounding box center [446, 325] width 11 height 10
click at [446, 326] on input "Yes" at bounding box center [449, 323] width 7 height 7
radio input "true"
radio input "false"
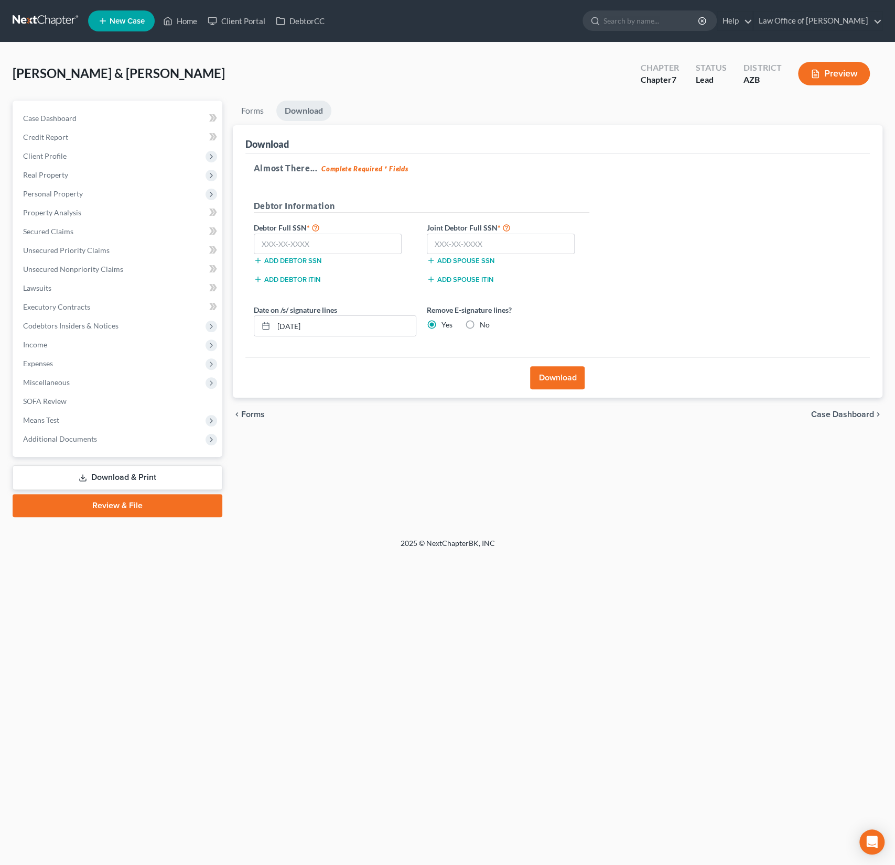
click at [548, 373] on button "Download" at bounding box center [557, 377] width 55 height 23
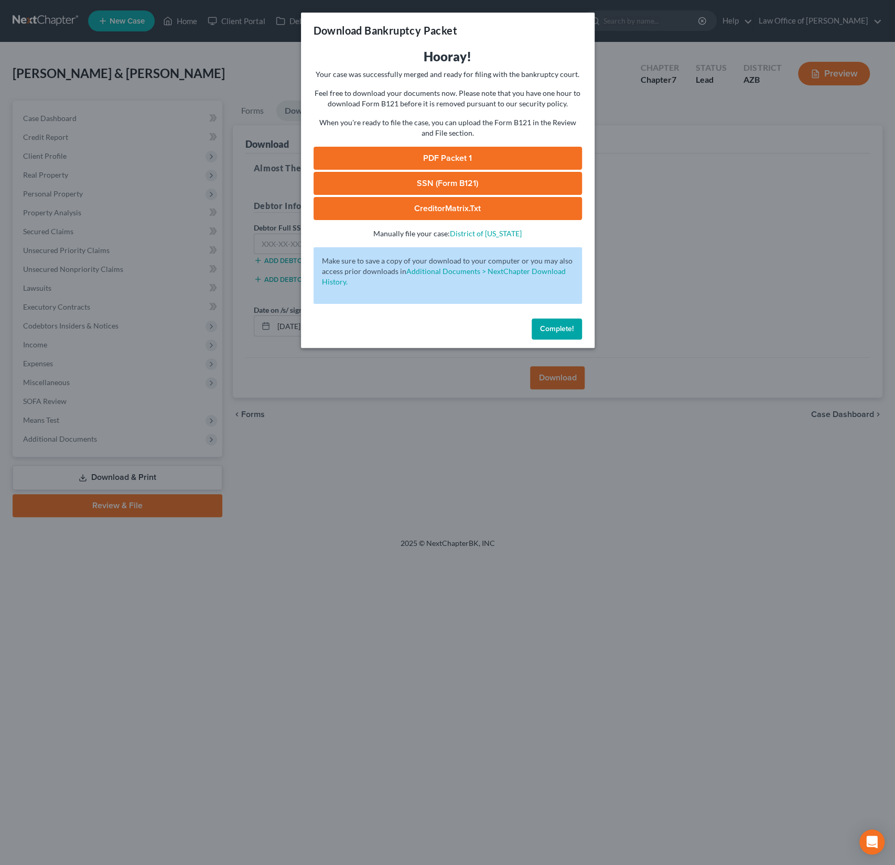
click at [444, 155] on link "PDF Packet 1" at bounding box center [447, 158] width 268 height 23
